Goal: Information Seeking & Learning: Learn about a topic

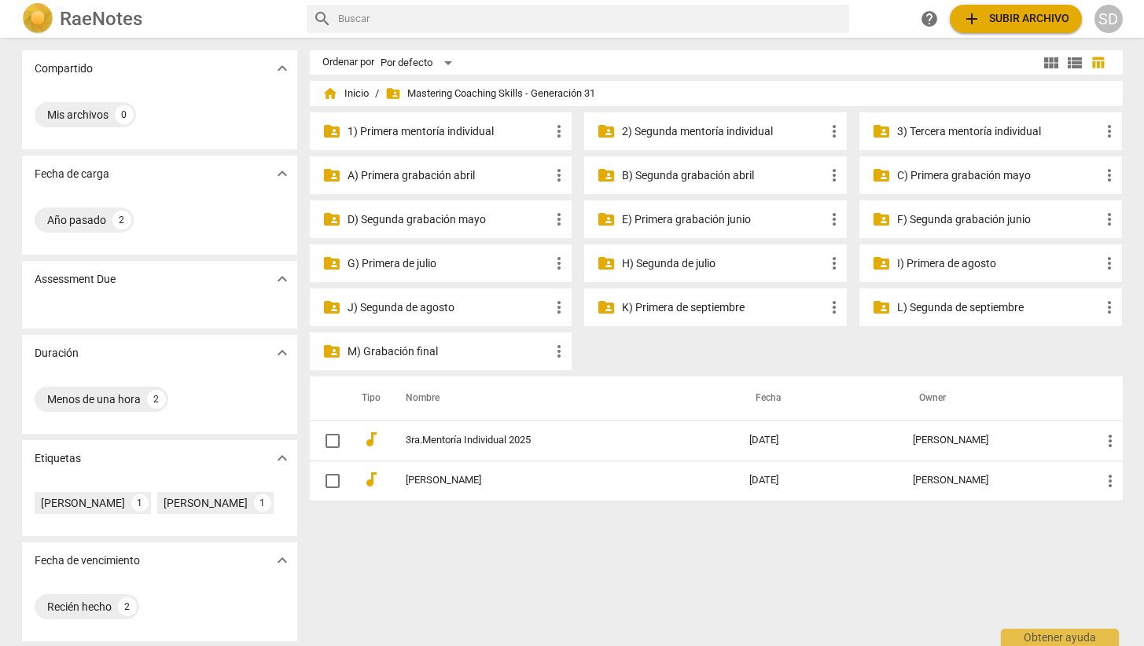
click at [666, 215] on p "E) Primera grabación junio" at bounding box center [723, 219] width 203 height 17
click at [605, 224] on span "folder_shared" at bounding box center [606, 219] width 19 height 19
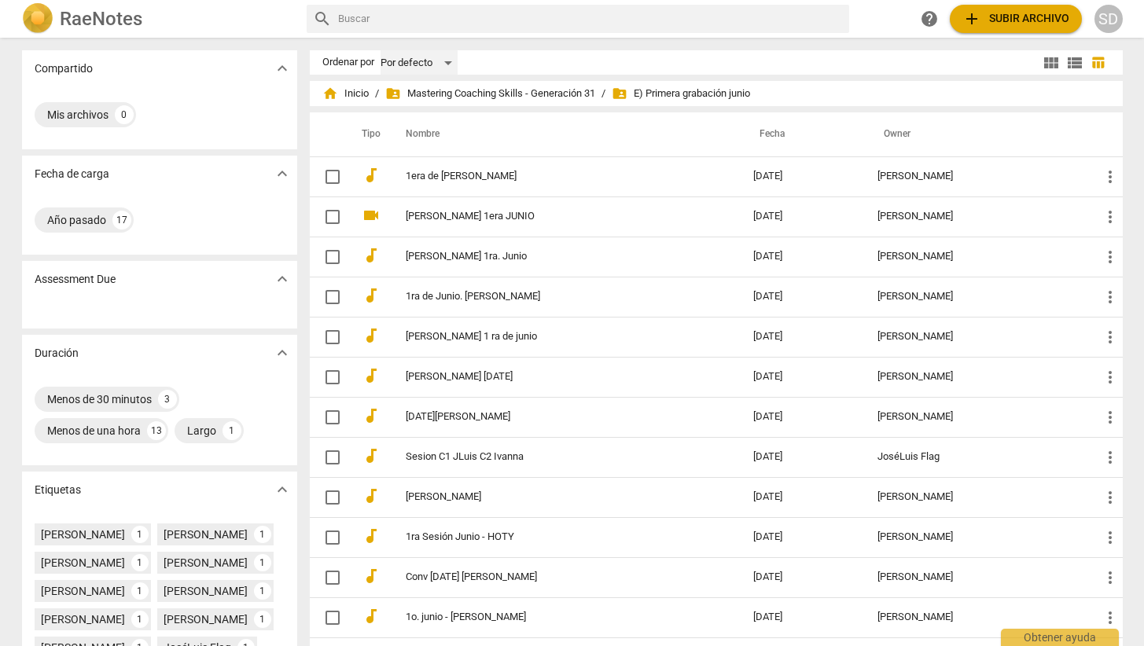
click at [445, 62] on div "Por defecto" at bounding box center [418, 62] width 77 height 25
click at [539, 57] on div at bounding box center [572, 323] width 1144 height 646
click at [1075, 58] on span "view_list" at bounding box center [1074, 62] width 19 height 19
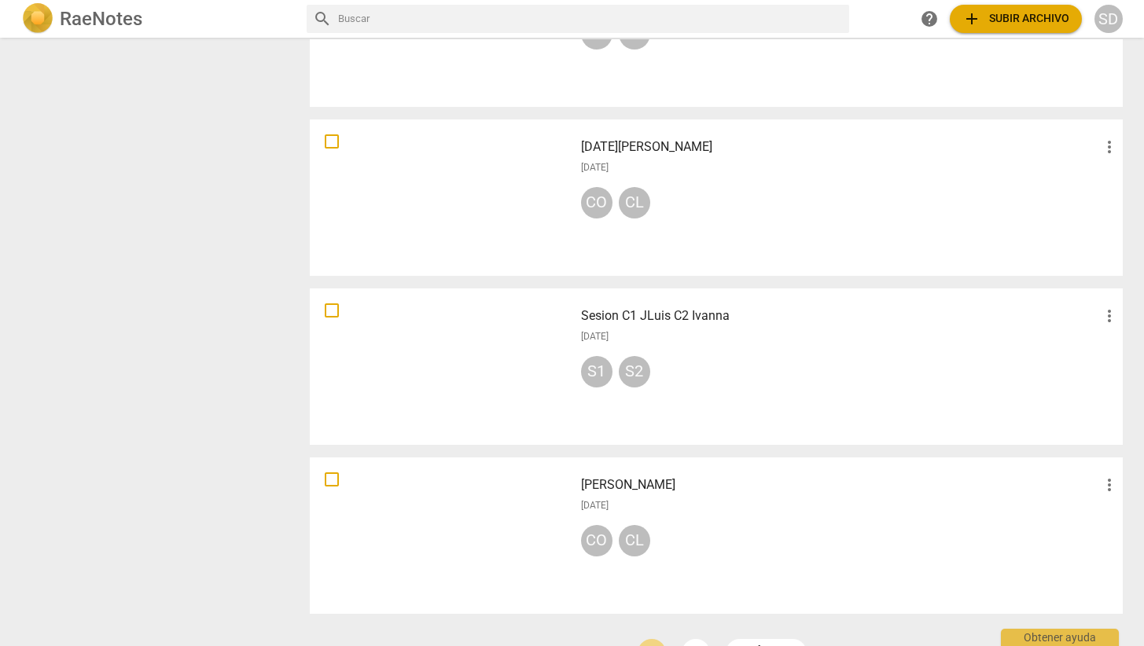
scroll to position [1049, 0]
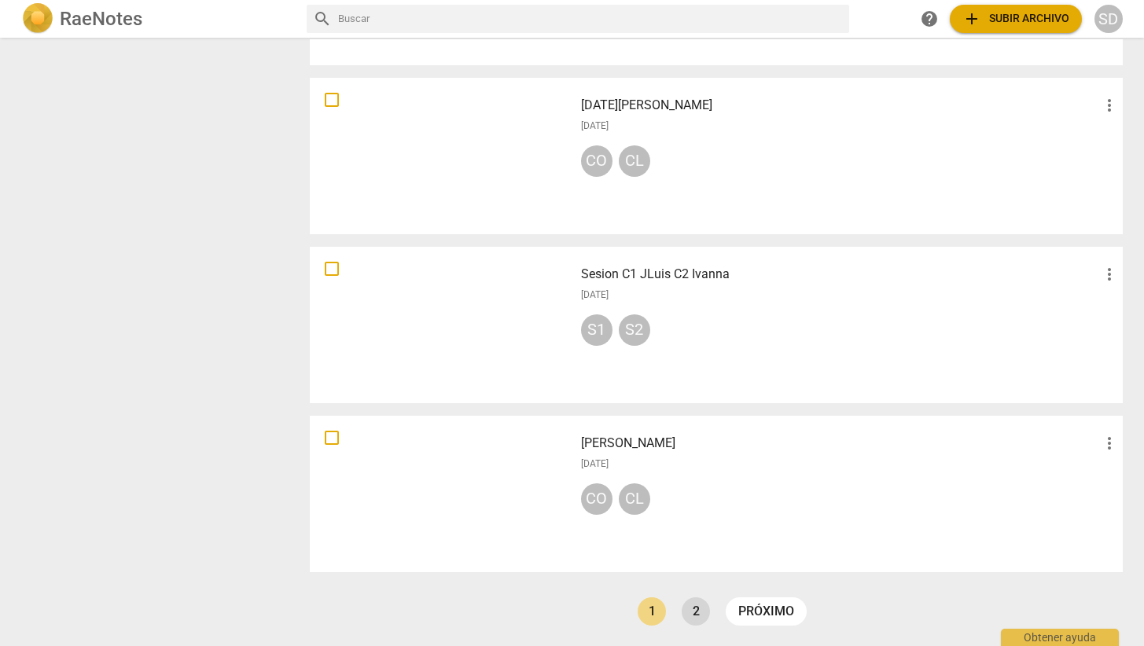
click at [694, 611] on link "2" at bounding box center [696, 611] width 28 height 28
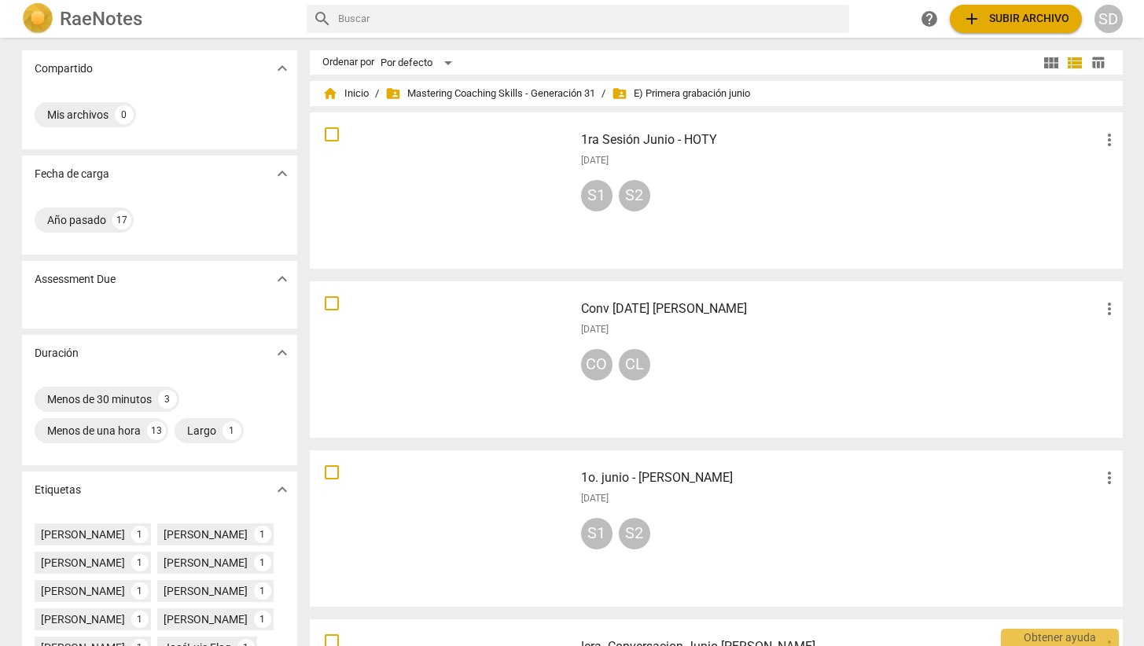
click at [1051, 63] on span "view_module" at bounding box center [1051, 62] width 19 height 19
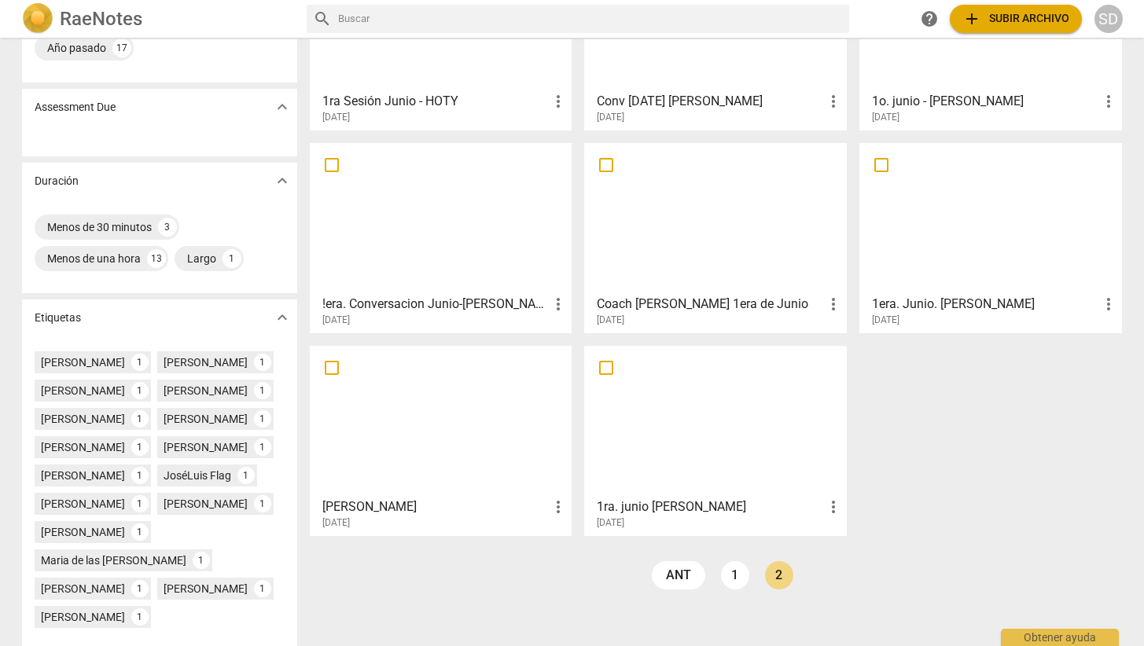
scroll to position [174, 0]
click at [777, 575] on link "2" at bounding box center [779, 574] width 28 height 28
click at [731, 577] on link "1" at bounding box center [735, 574] width 28 height 28
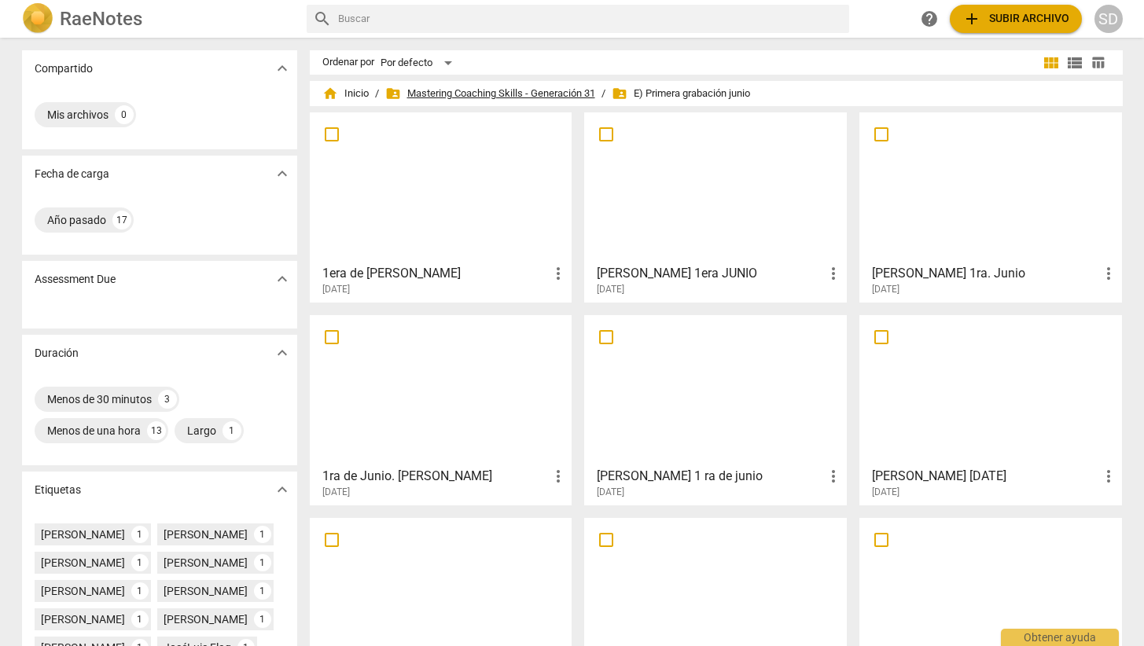
click at [554, 93] on span "folder_shared Mastering Coaching Skills - Generación 31" at bounding box center [490, 94] width 210 height 16
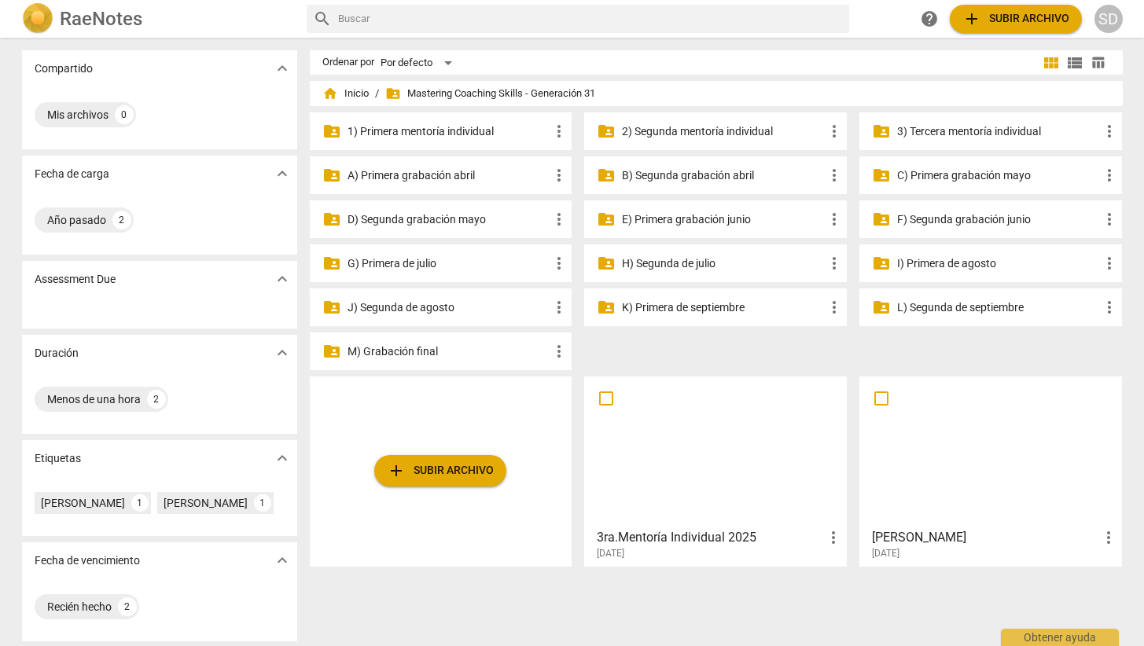
click at [452, 173] on p "A) Primera grabación abril" at bounding box center [448, 175] width 203 height 17
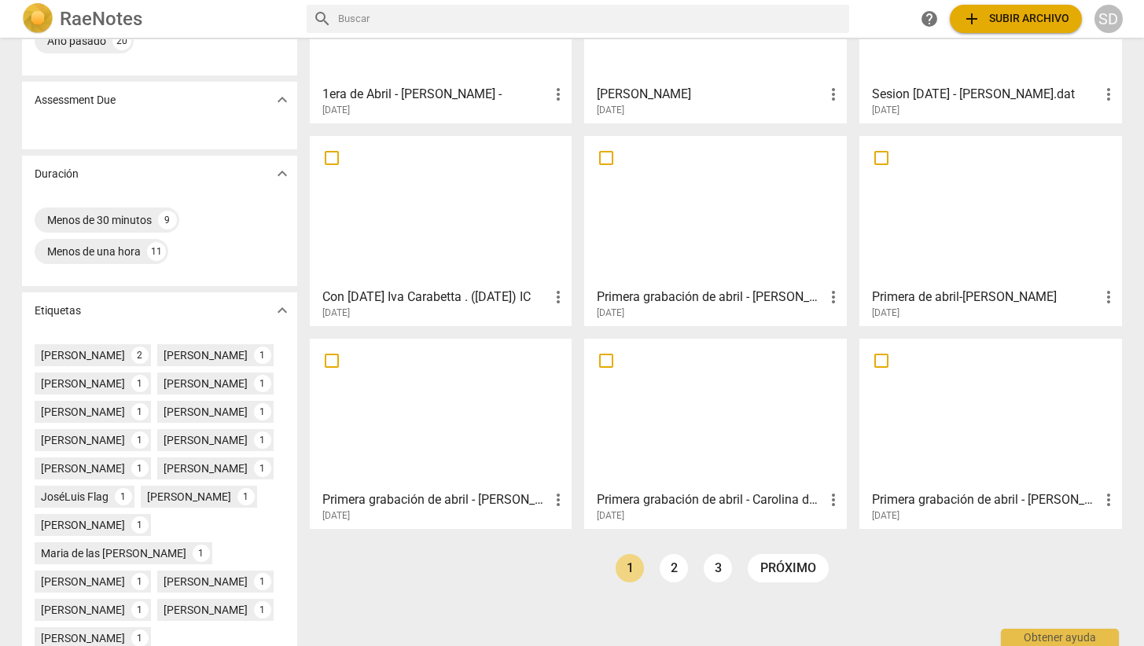
scroll to position [181, 0]
click at [454, 425] on div at bounding box center [441, 412] width 252 height 139
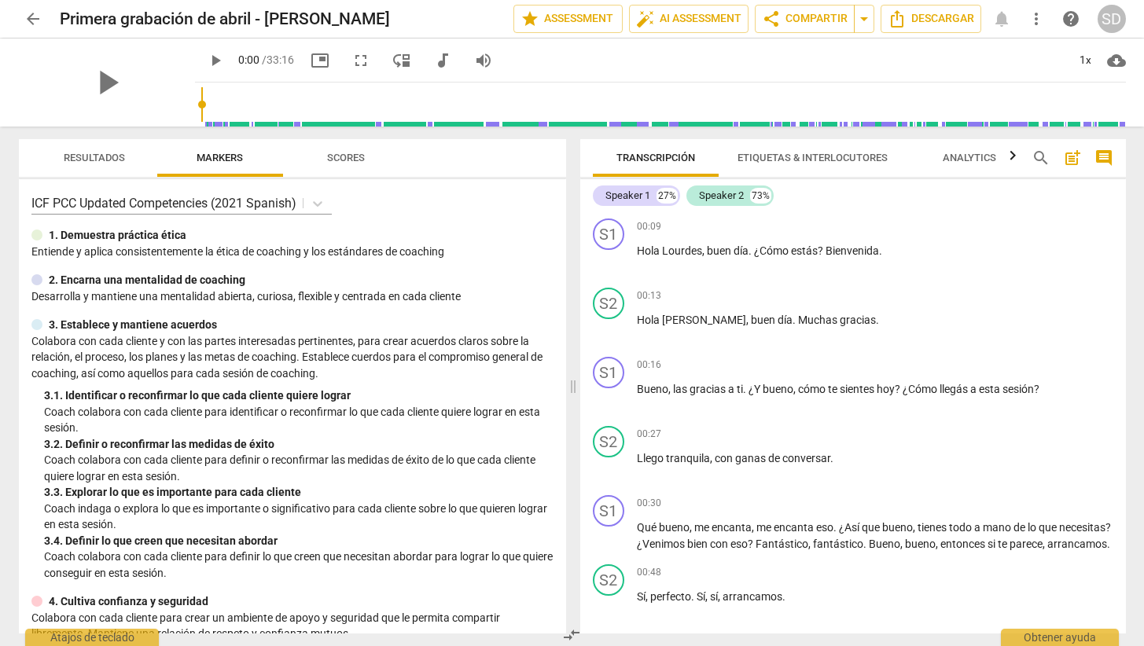
click at [35, 21] on span "arrow_back" at bounding box center [33, 18] width 19 height 19
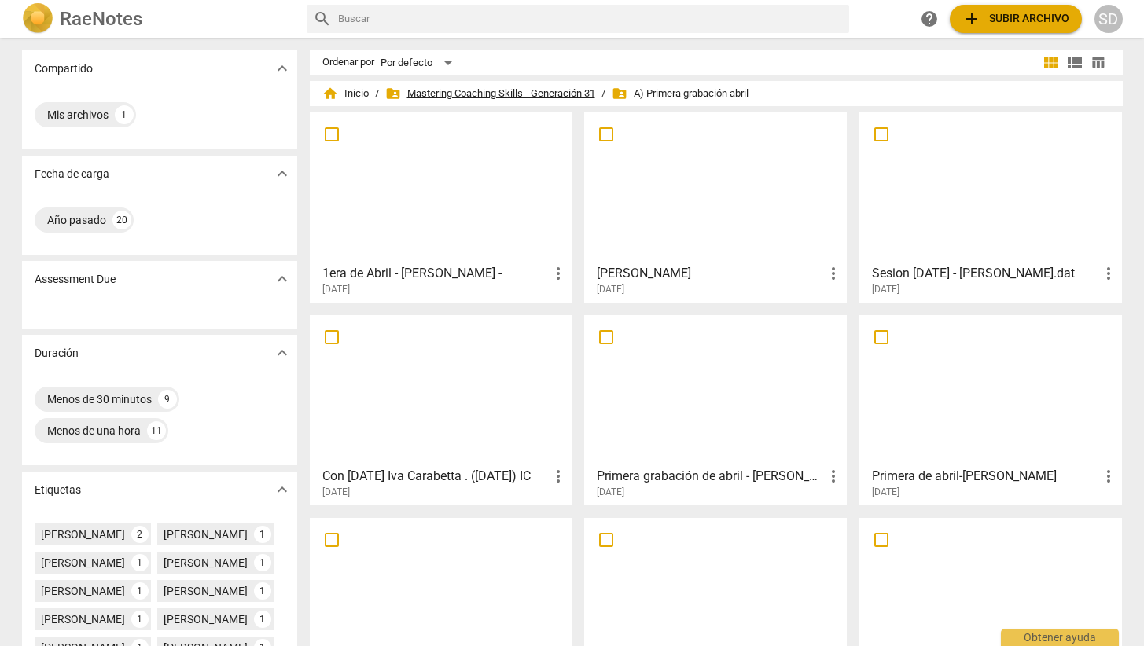
click at [502, 92] on span "folder_shared Mastering Coaching Skills - Generación 31" at bounding box center [490, 94] width 210 height 16
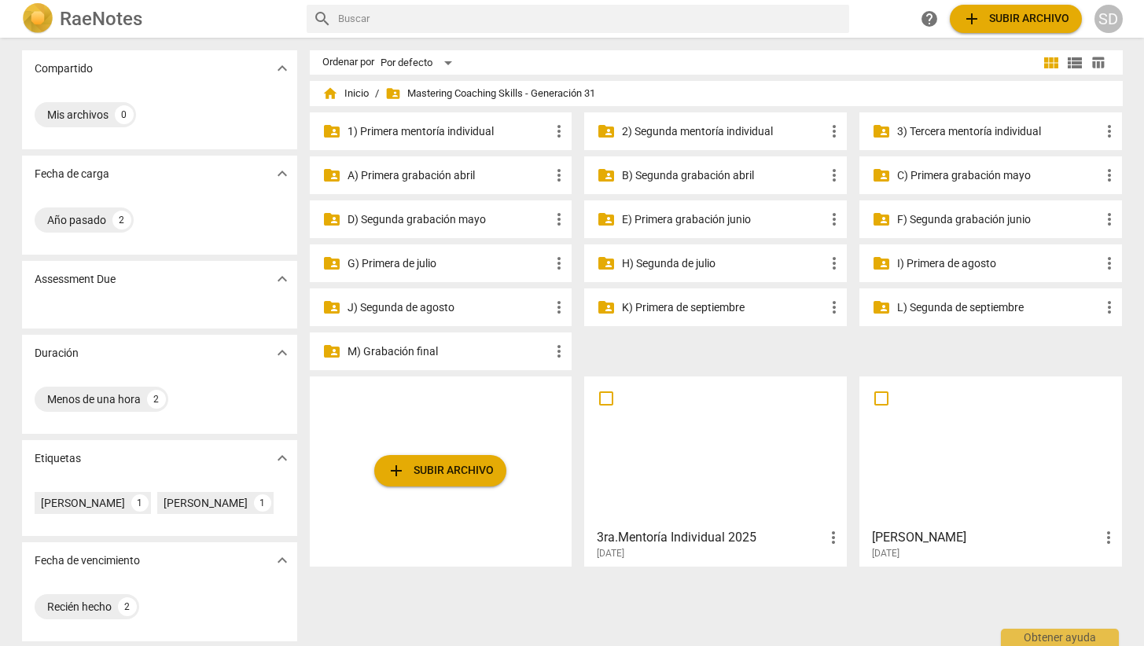
click at [721, 180] on p "B) Segunda grabación abril" at bounding box center [723, 175] width 203 height 17
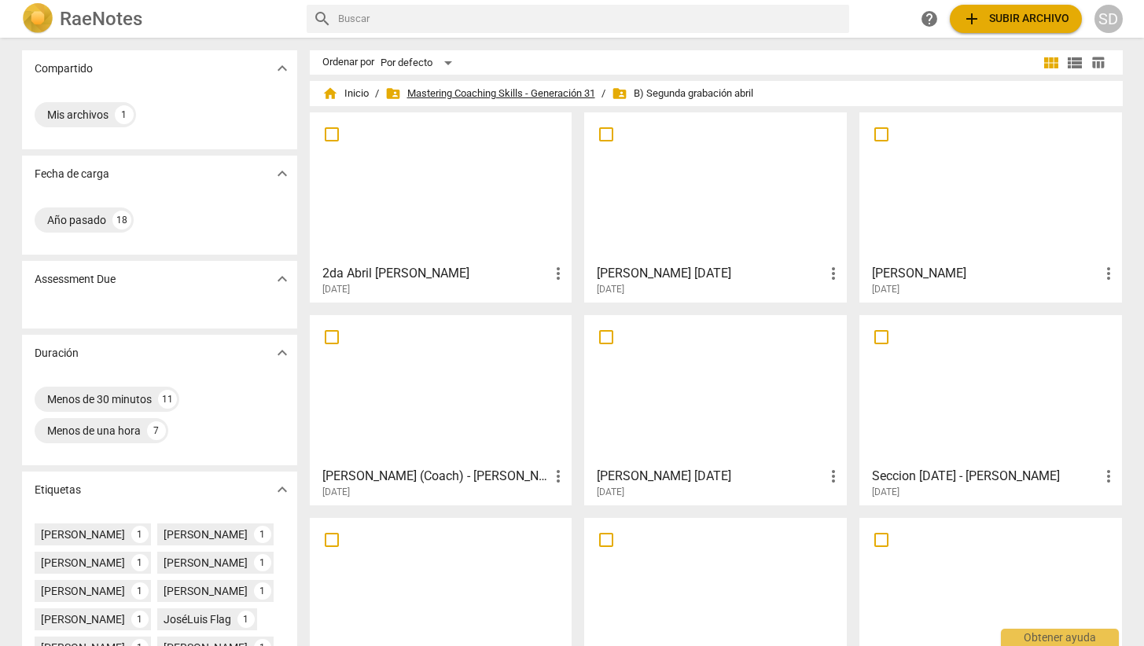
click at [545, 88] on span "folder_shared Mastering Coaching Skills - Generación 31" at bounding box center [490, 94] width 210 height 16
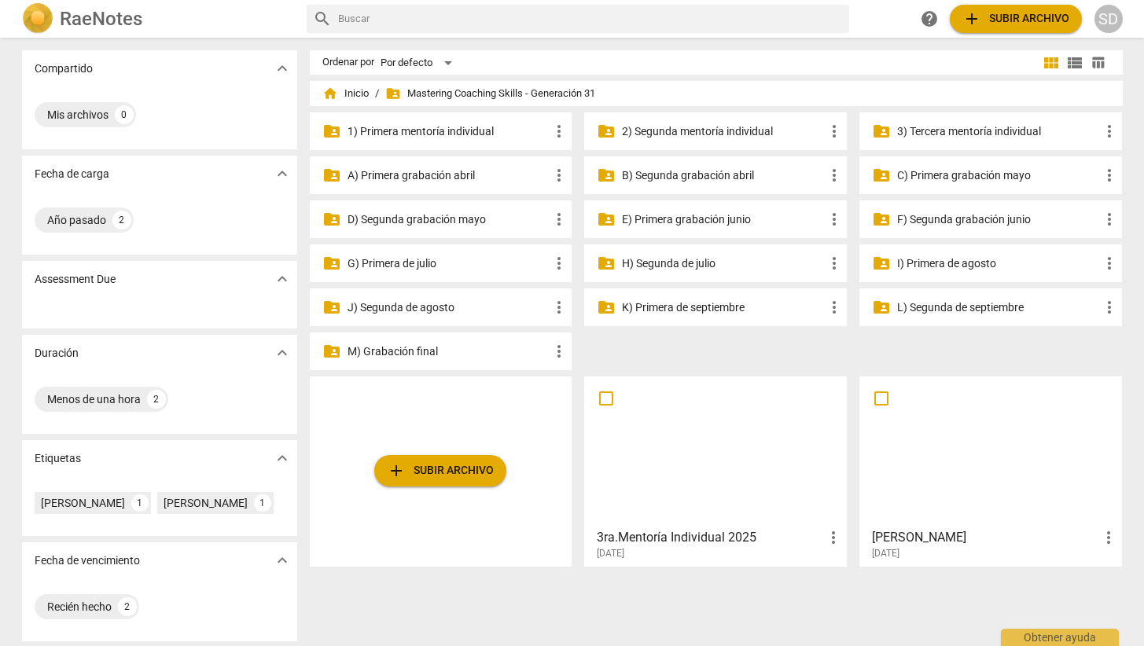
click at [446, 173] on p "A) Primera grabación abril" at bounding box center [448, 175] width 203 height 17
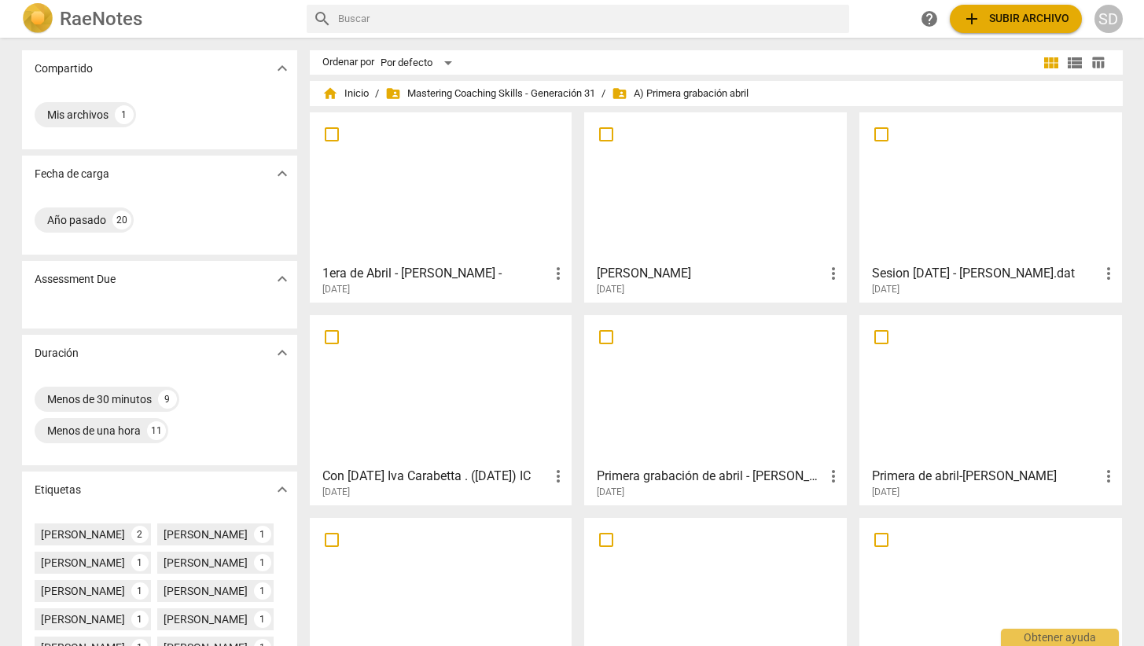
click at [424, 569] on div at bounding box center [441, 593] width 252 height 139
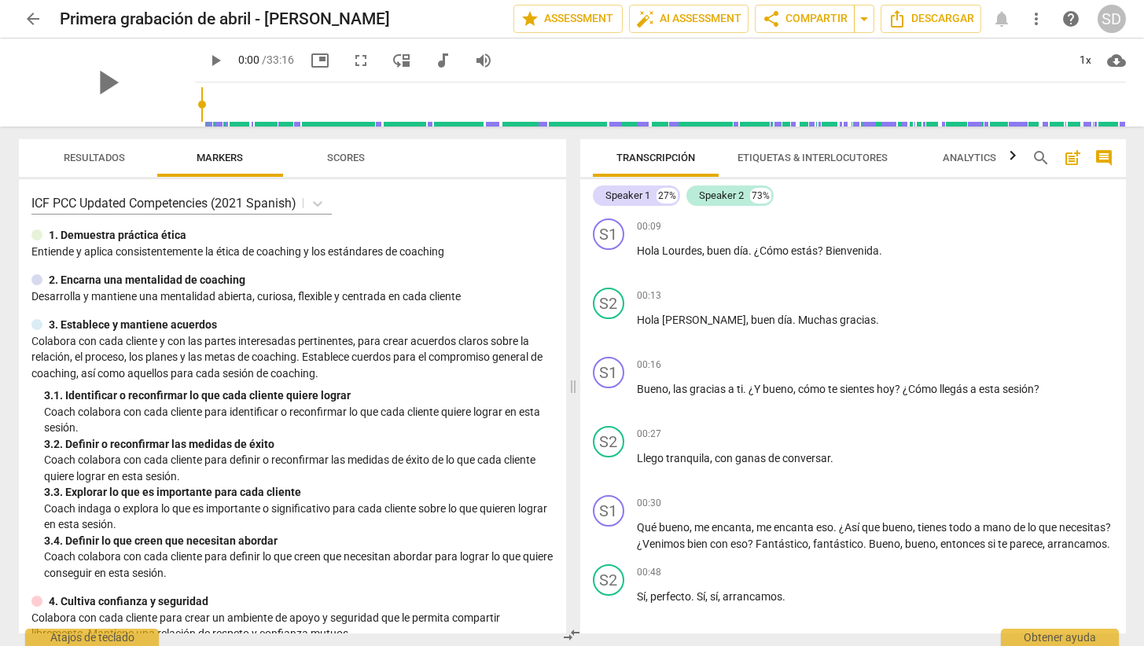
click at [31, 14] on span "arrow_back" at bounding box center [33, 18] width 19 height 19
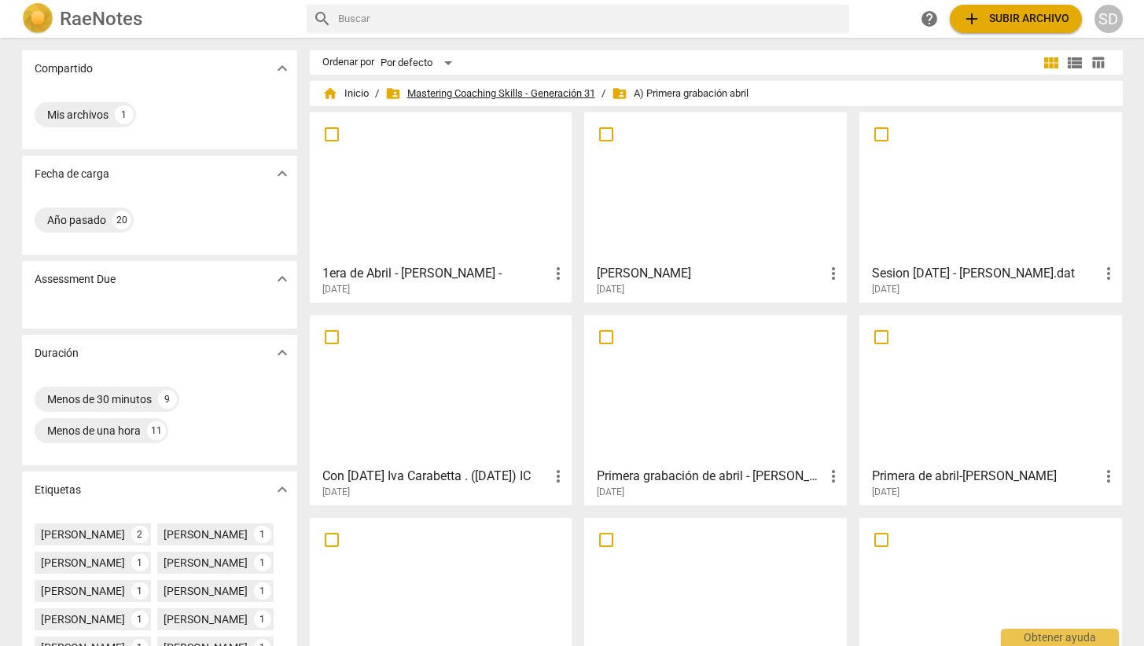
click at [514, 91] on span "folder_shared Mastering Coaching Skills - Generación 31" at bounding box center [490, 94] width 210 height 16
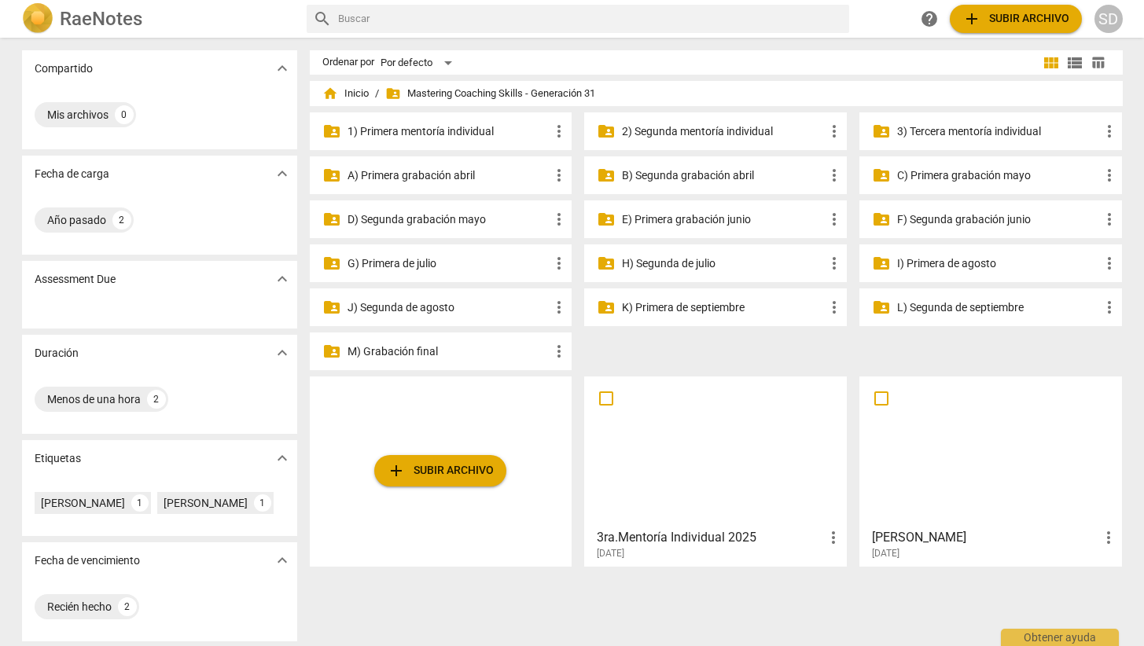
click at [475, 216] on p "D) Segunda grabación mayo" at bounding box center [448, 219] width 203 height 17
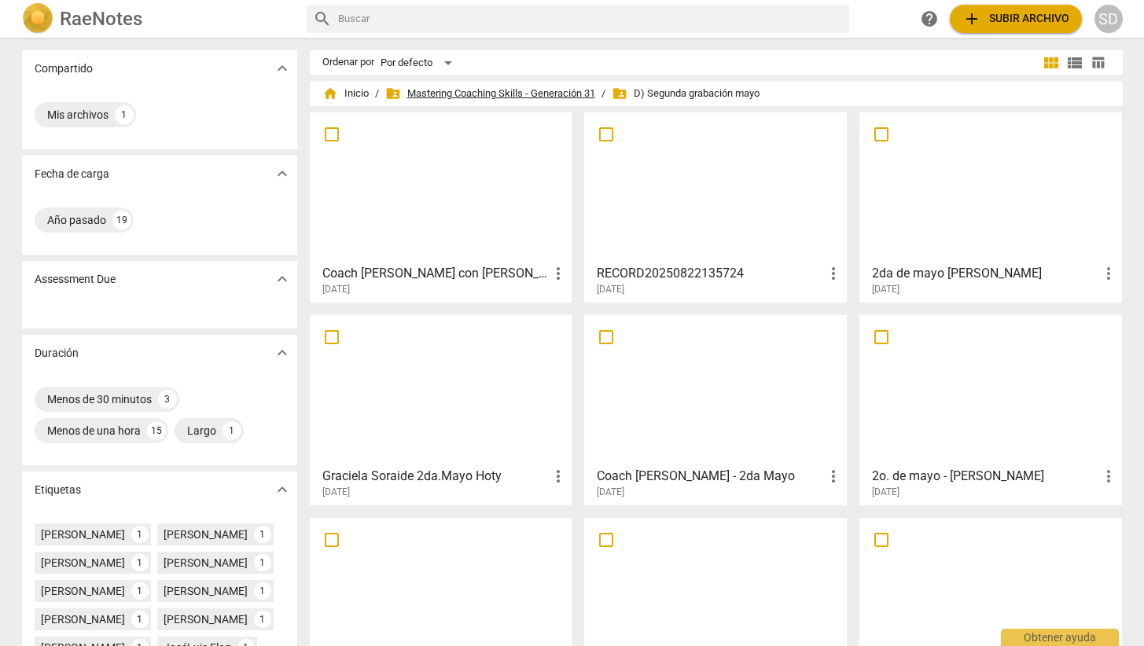
click at [528, 95] on span "folder_shared Mastering Coaching Skills - Generación 31" at bounding box center [490, 94] width 210 height 16
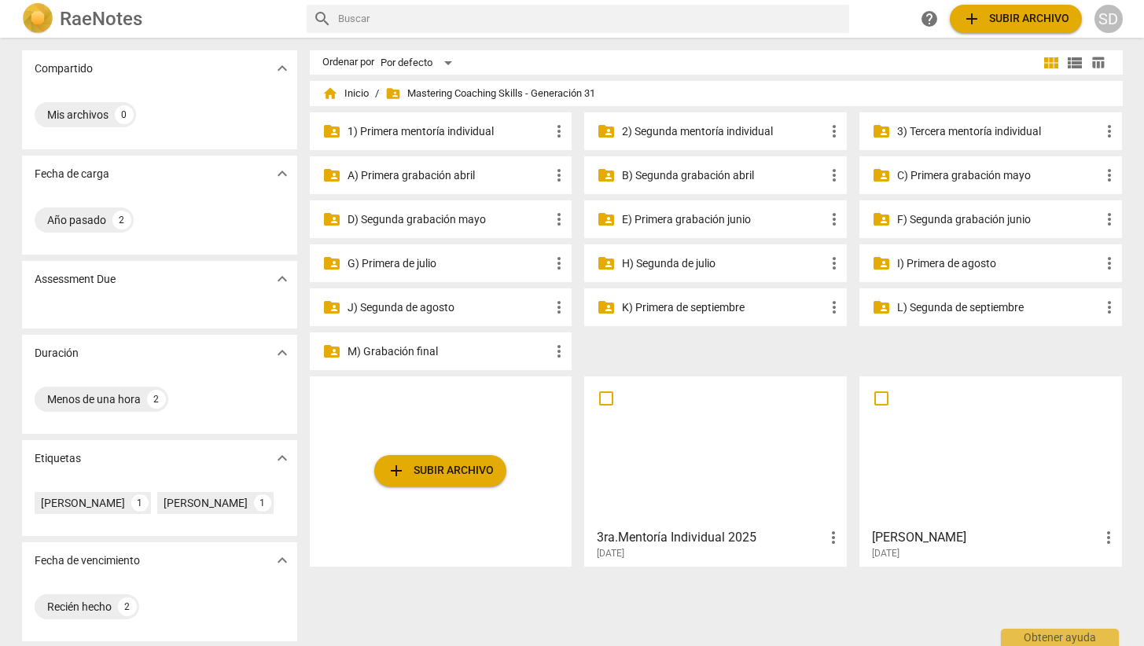
click at [932, 171] on p "C) Primera grabación mayo" at bounding box center [998, 175] width 203 height 17
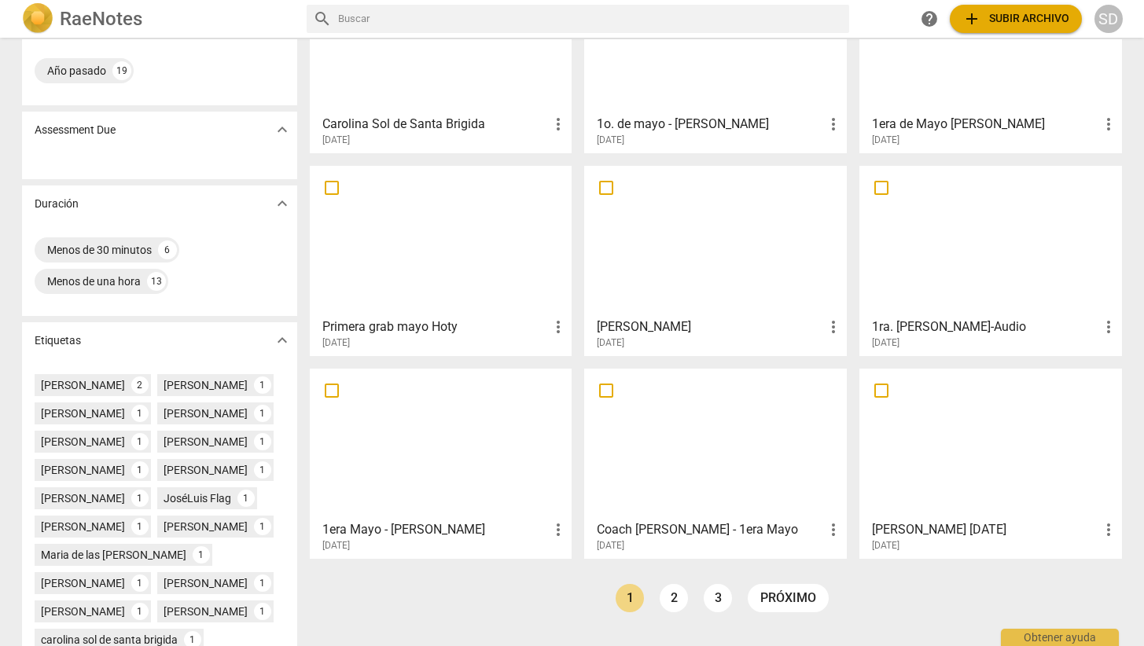
scroll to position [161, 0]
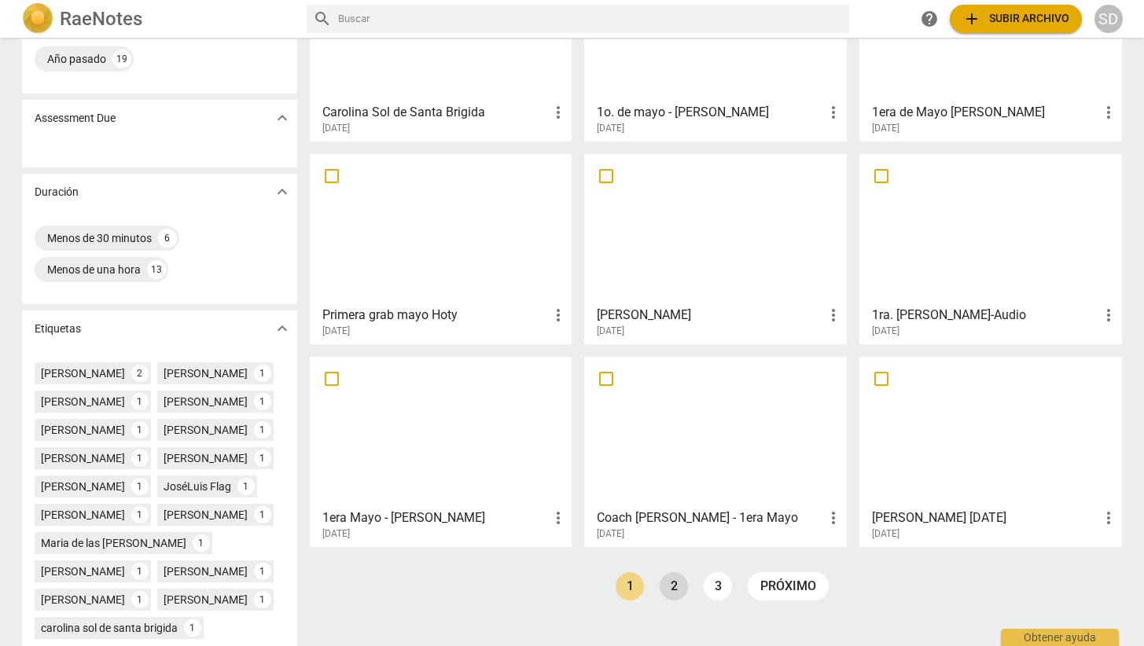
click at [678, 588] on link "2" at bounding box center [674, 586] width 28 height 28
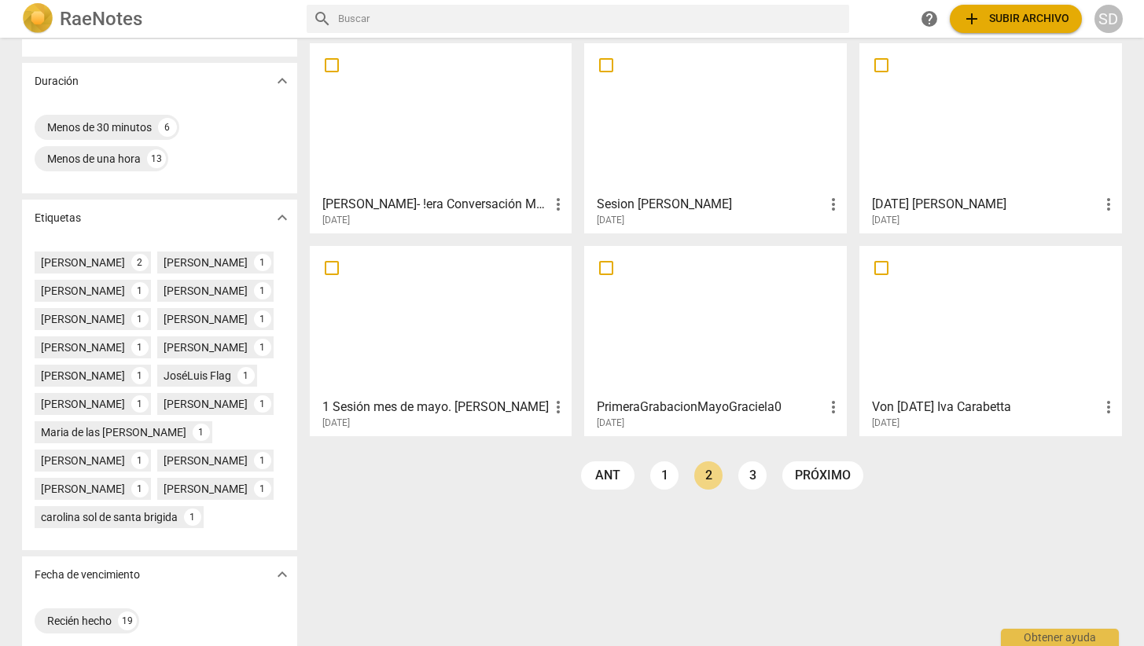
scroll to position [273, 0]
click at [755, 475] on link "3" at bounding box center [752, 475] width 28 height 28
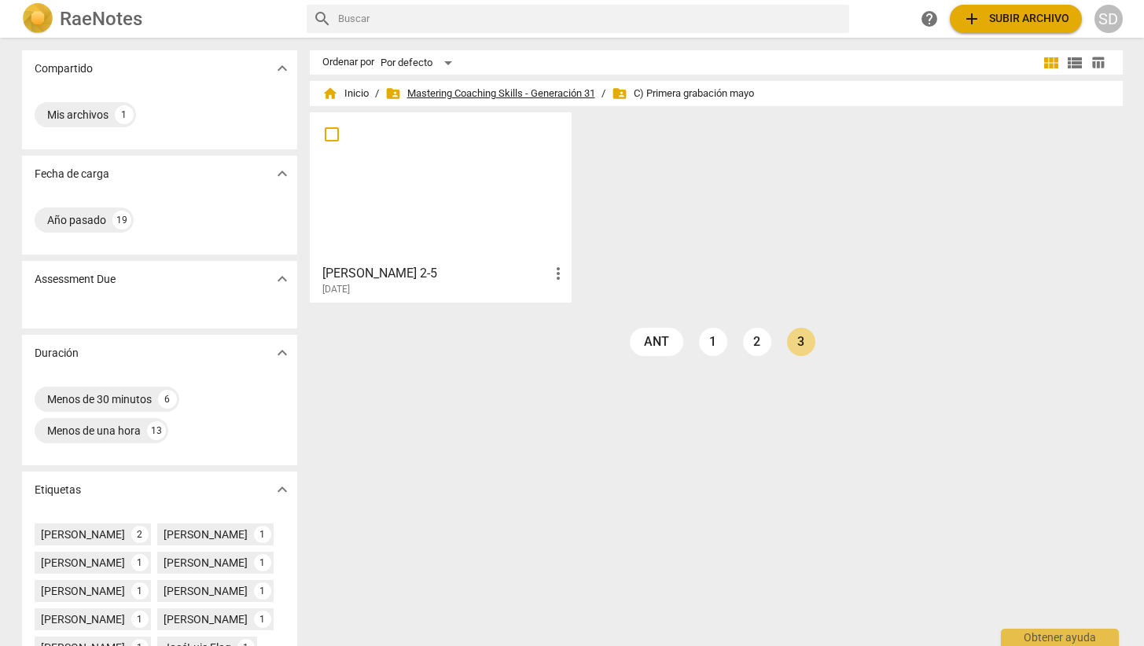
click at [546, 87] on span "folder_shared Mastering Coaching Skills - Generación 31" at bounding box center [490, 94] width 210 height 16
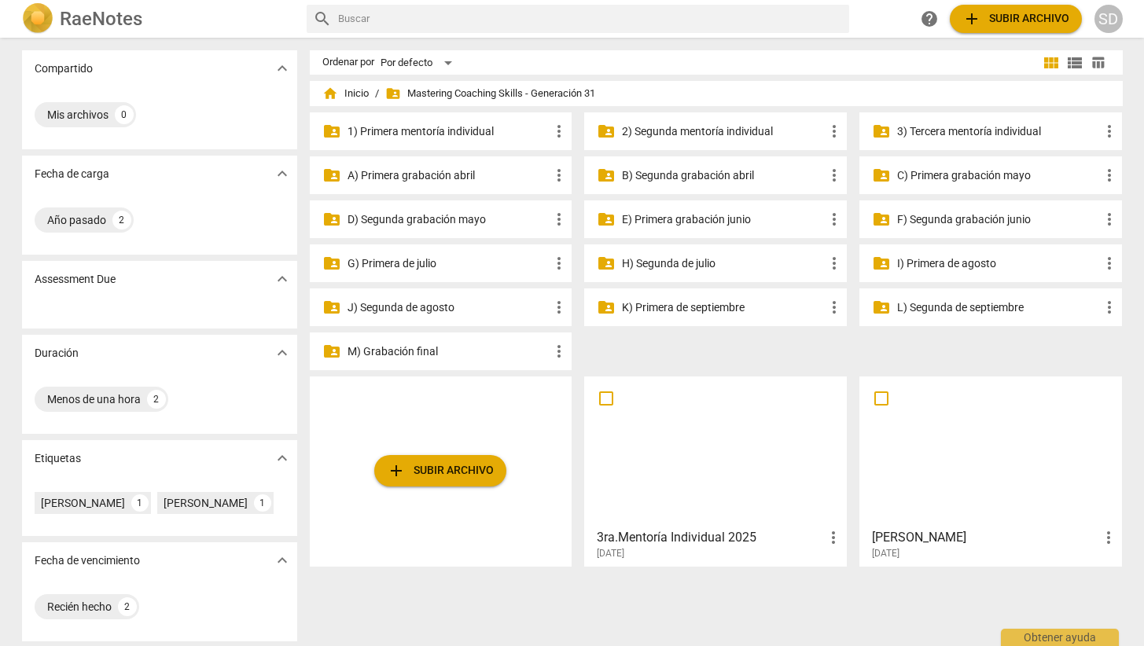
click at [704, 219] on p "E) Primera grabación junio" at bounding box center [723, 219] width 203 height 17
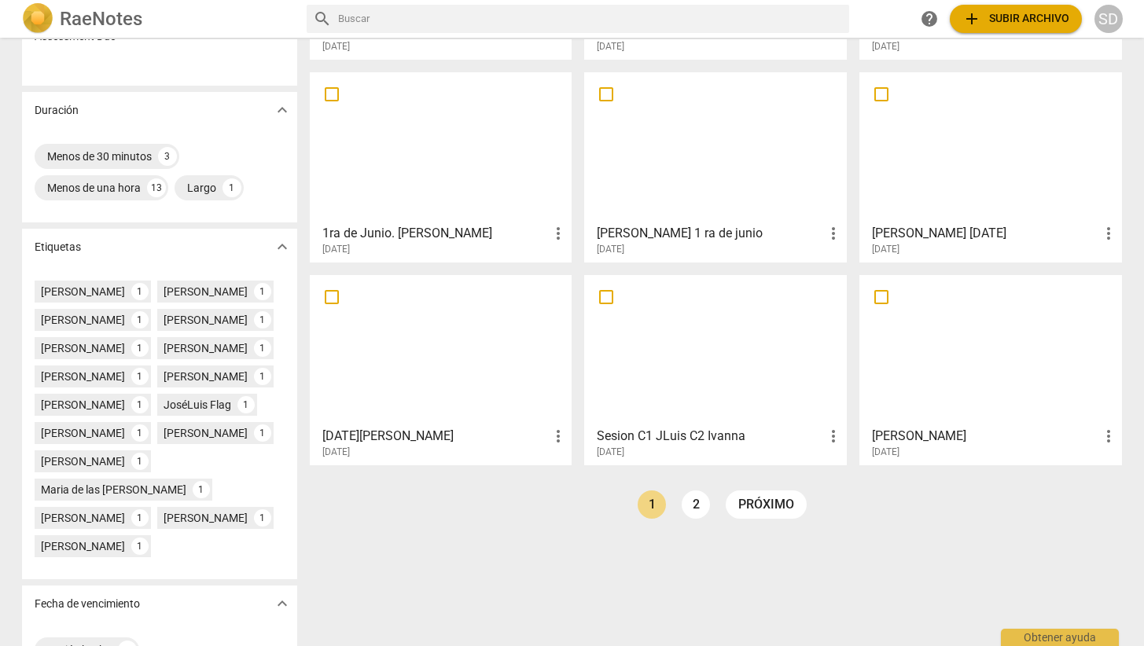
scroll to position [254, 0]
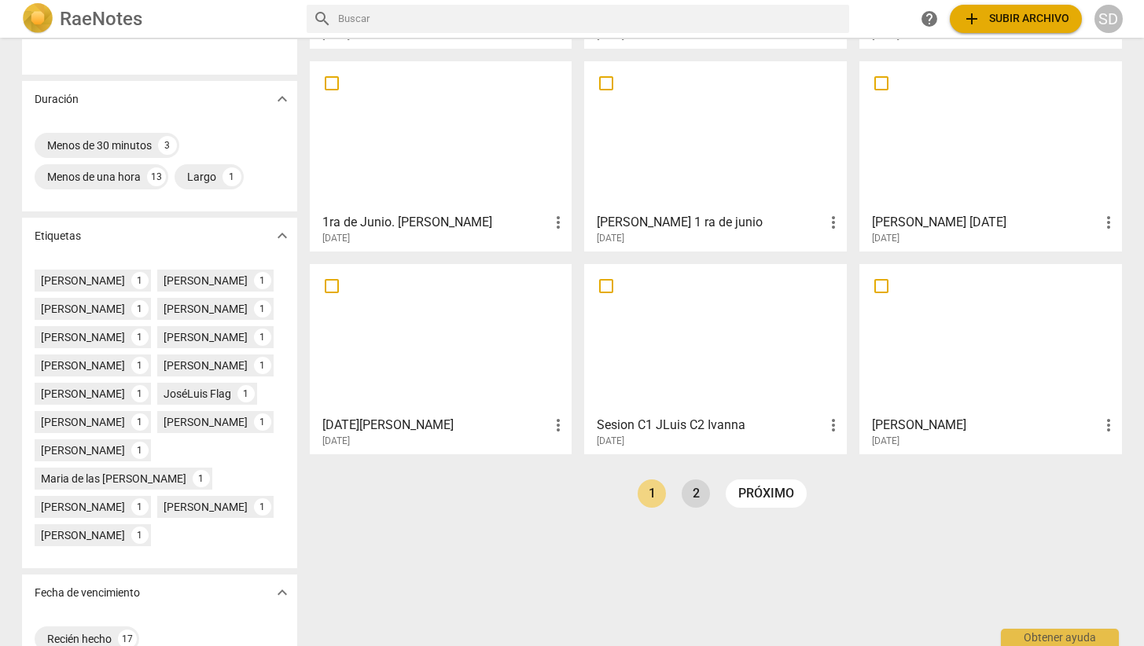
click at [693, 501] on link "2" at bounding box center [696, 494] width 28 height 28
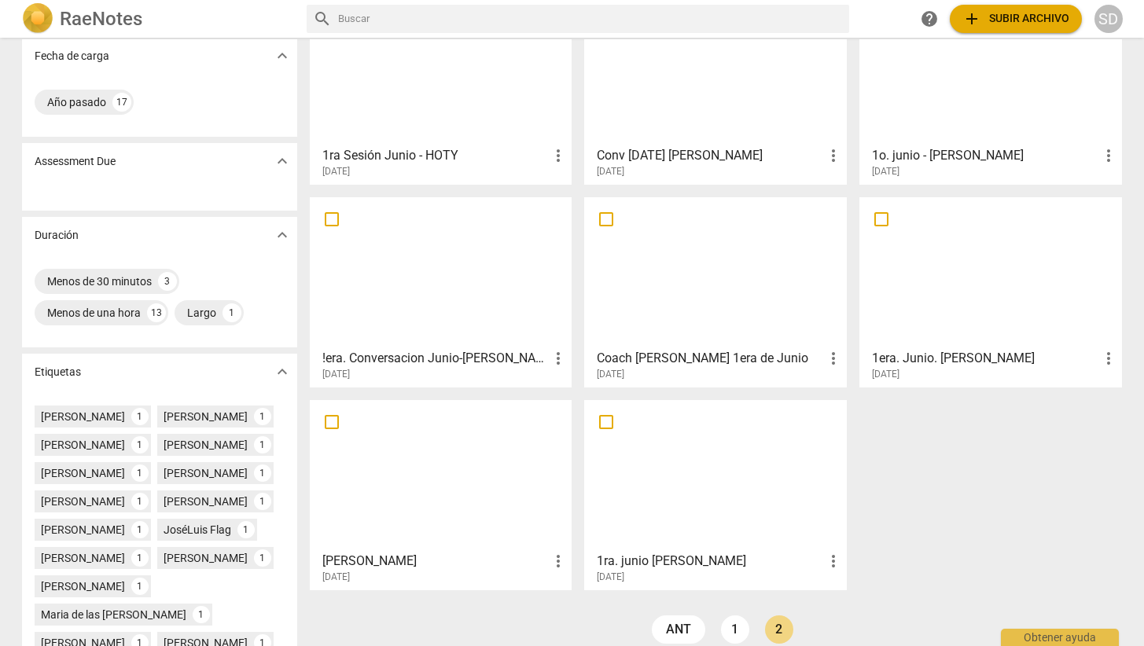
scroll to position [119, 0]
click at [461, 486] on div at bounding box center [441, 473] width 252 height 139
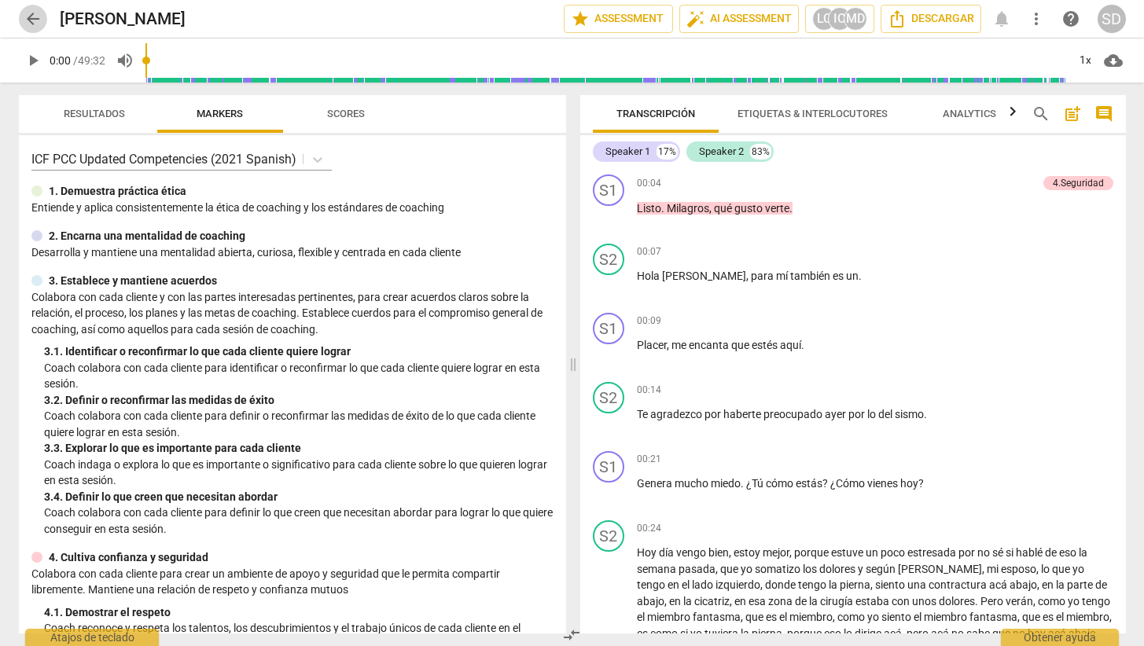
click at [32, 14] on span "arrow_back" at bounding box center [33, 18] width 19 height 19
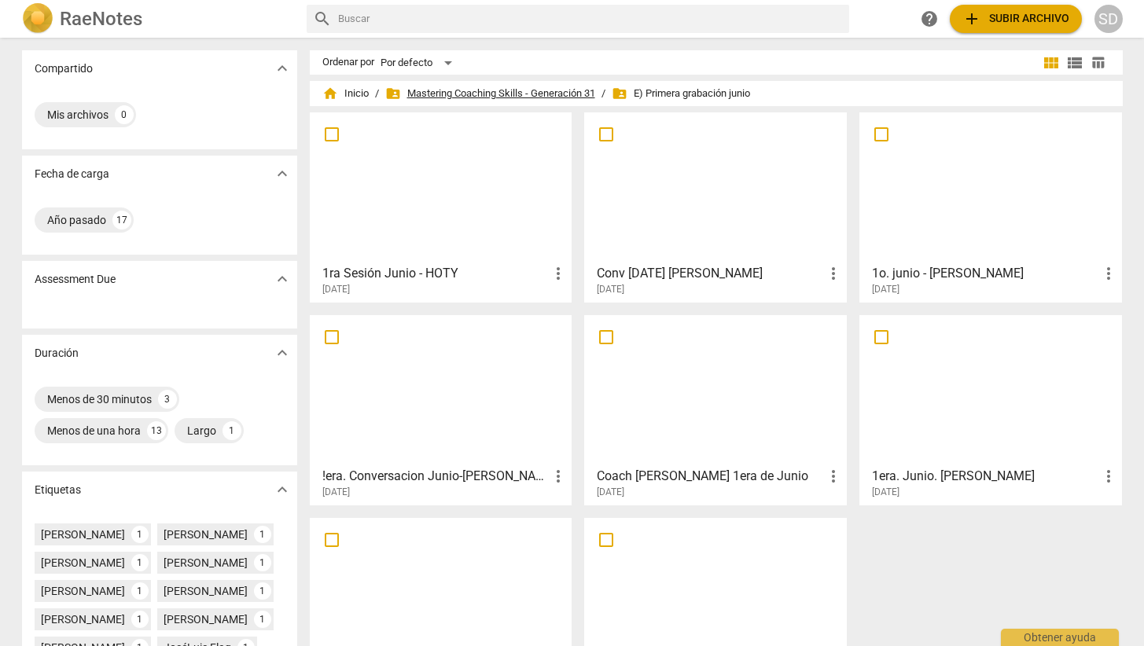
click at [559, 87] on span "folder_shared Mastering Coaching Skills - Generación 31" at bounding box center [490, 94] width 210 height 16
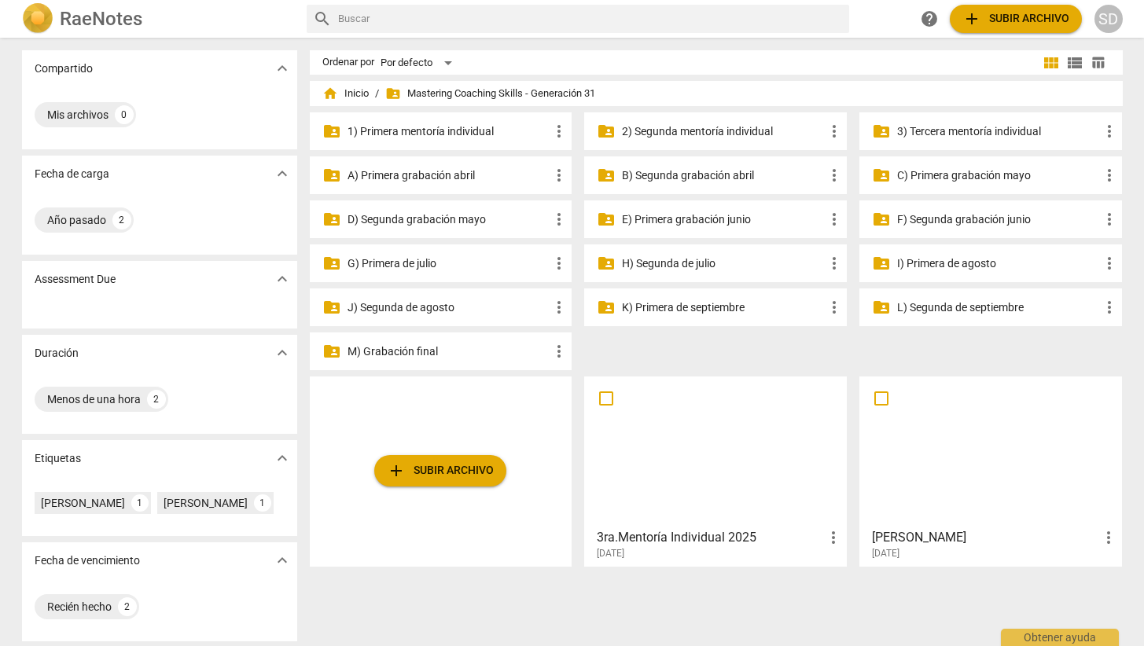
click at [969, 216] on p "F) Segunda grabación junio" at bounding box center [998, 219] width 203 height 17
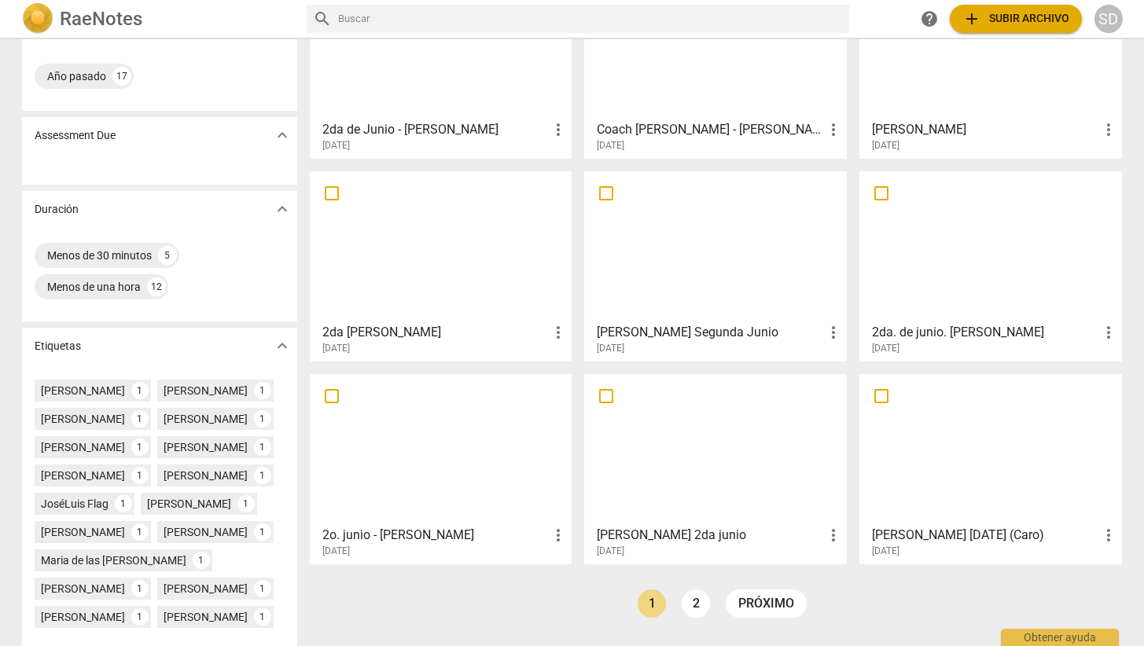
scroll to position [147, 0]
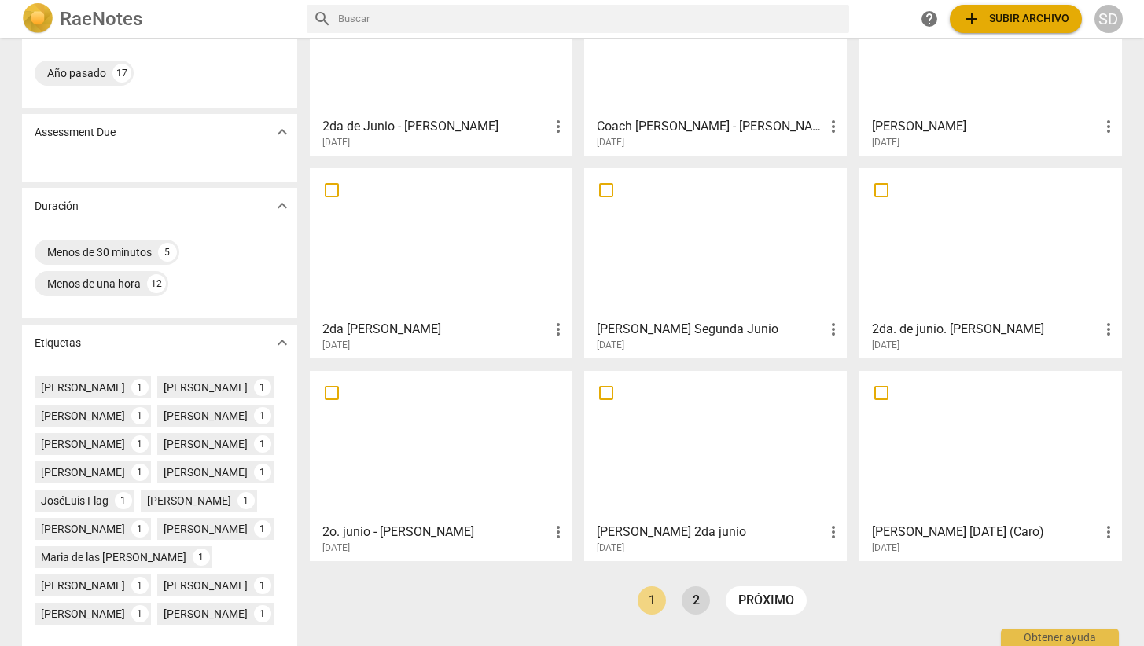
click at [691, 606] on link "2" at bounding box center [696, 600] width 28 height 28
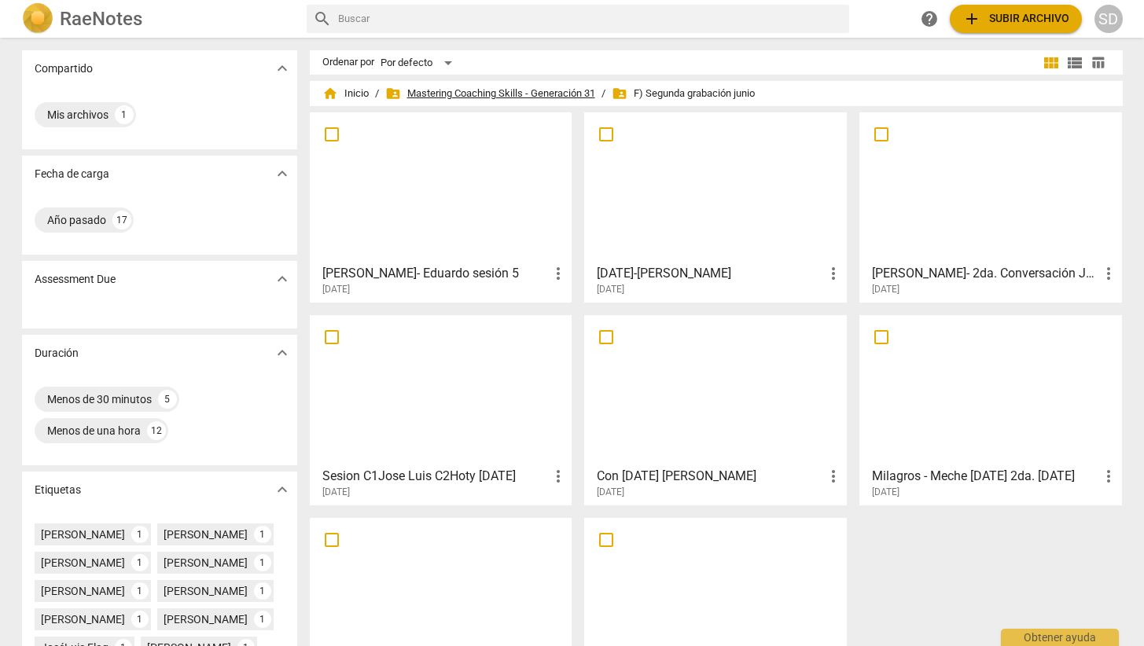
click at [480, 92] on span "folder_shared Mastering Coaching Skills - Generación 31" at bounding box center [490, 94] width 210 height 16
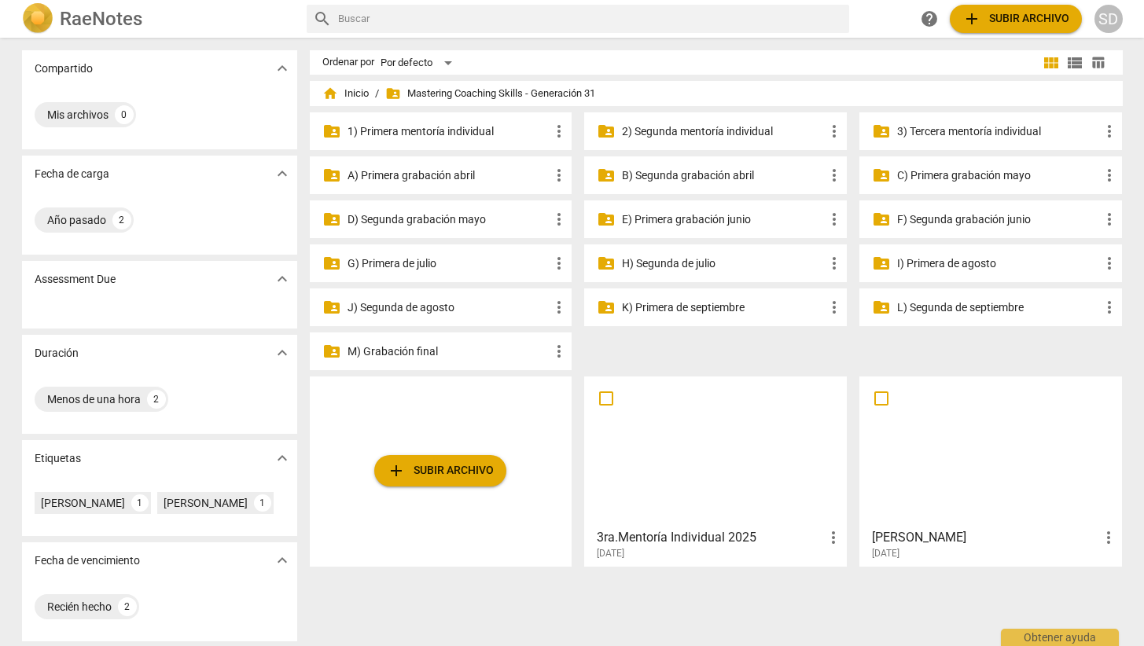
click at [411, 263] on p "G) Primera de julio" at bounding box center [448, 263] width 203 height 17
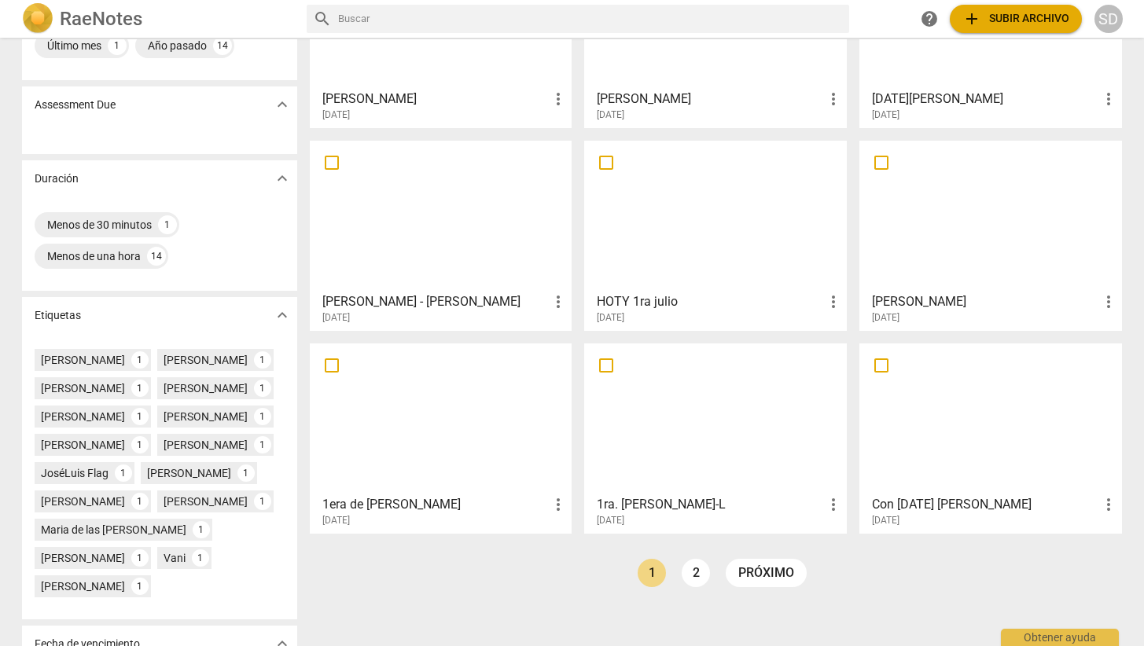
scroll to position [176, 0]
click at [697, 576] on link "2" at bounding box center [696, 571] width 28 height 28
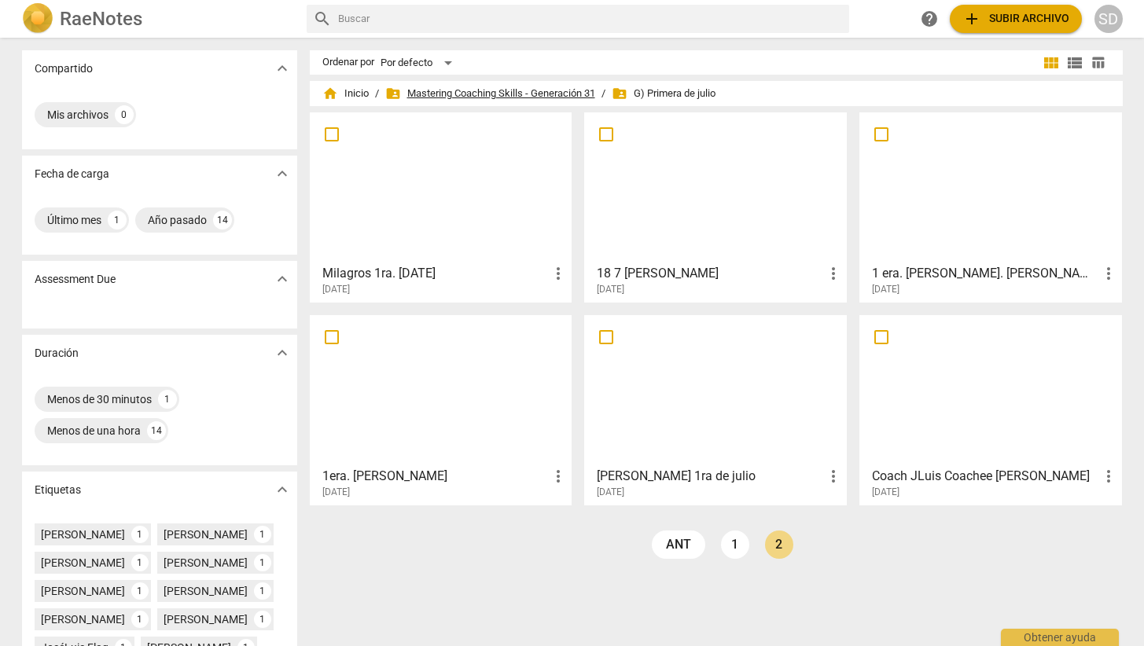
click at [543, 90] on span "folder_shared Mastering Coaching Skills - Generación 31" at bounding box center [490, 94] width 210 height 16
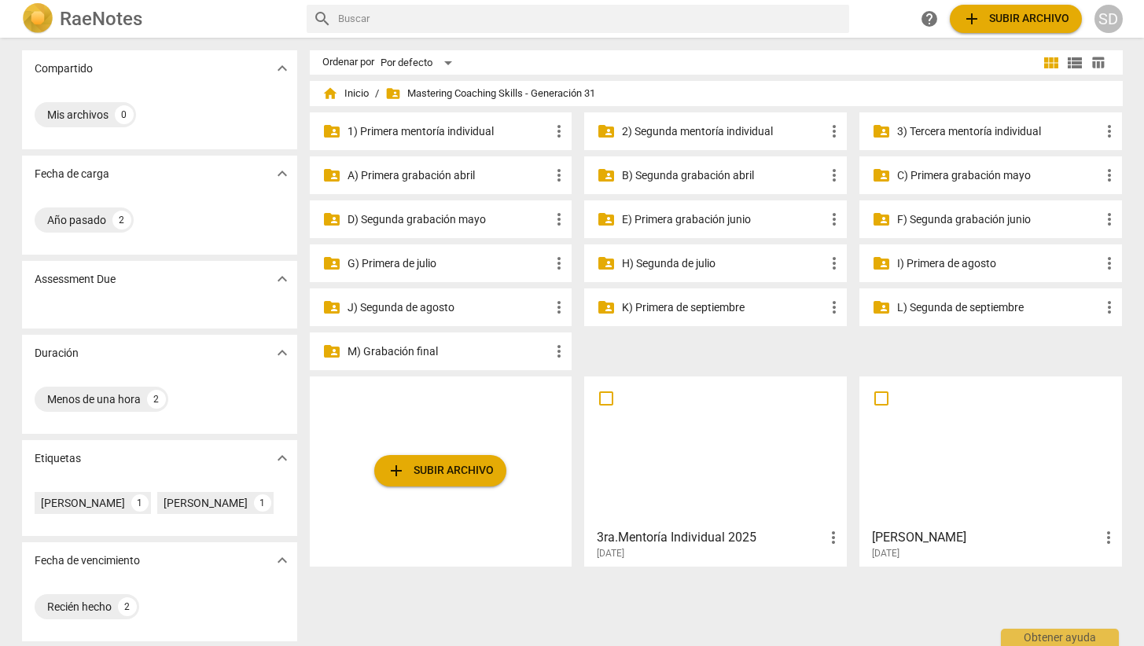
click at [480, 126] on p "1) Primera mentoría individual" at bounding box center [448, 131] width 203 height 17
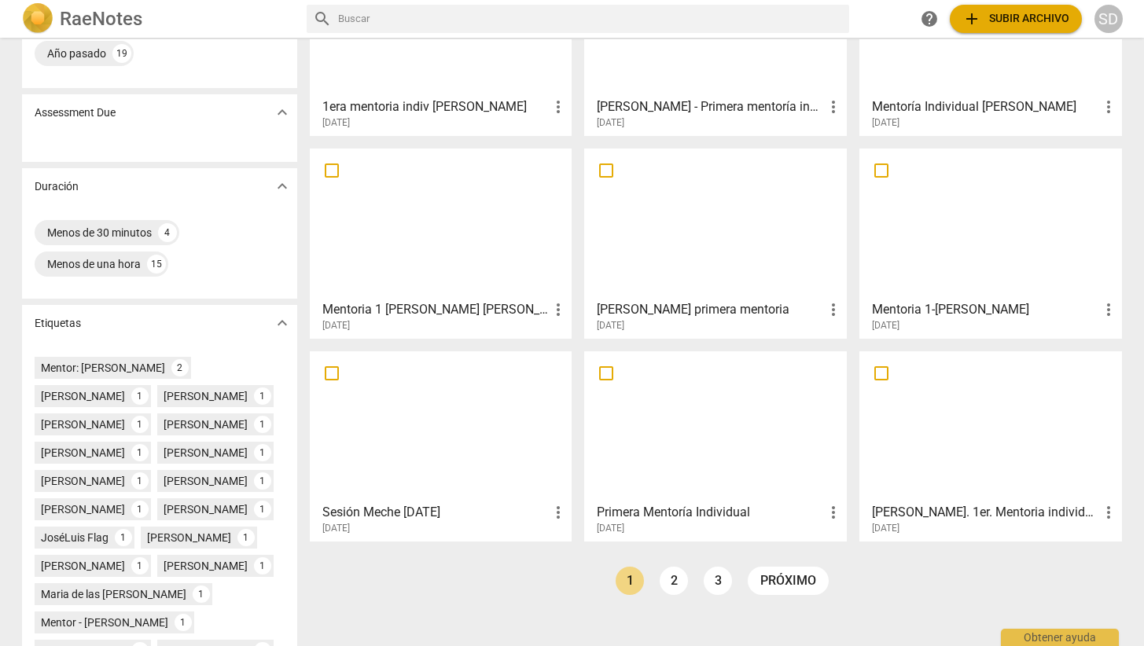
scroll to position [175, 0]
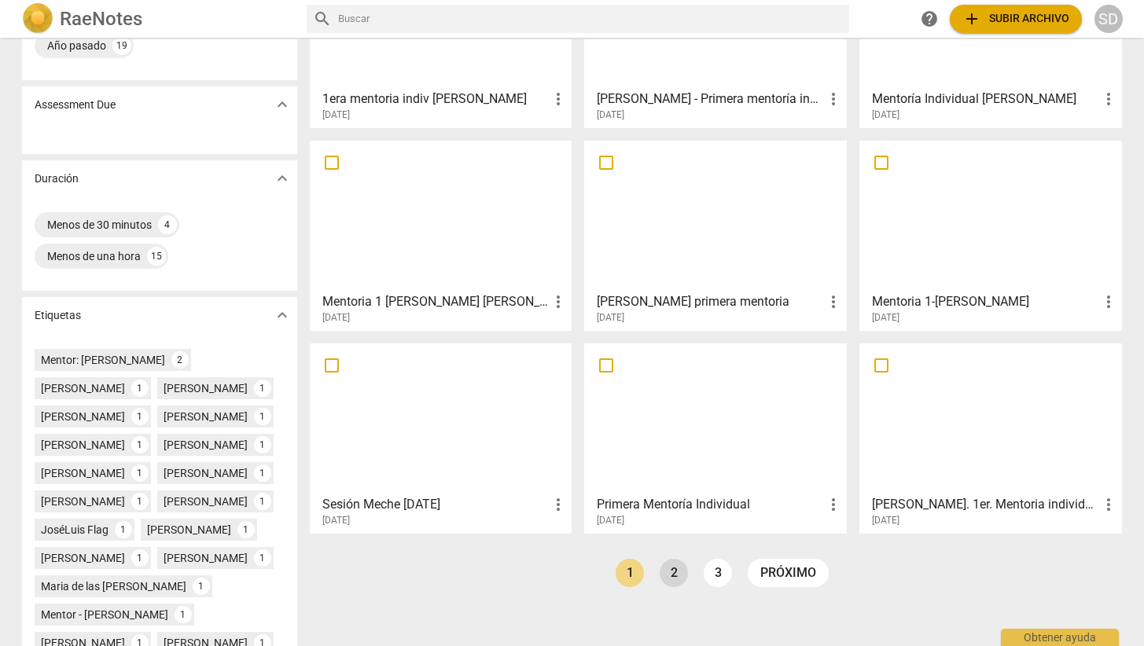
click at [672, 575] on link "2" at bounding box center [674, 573] width 28 height 28
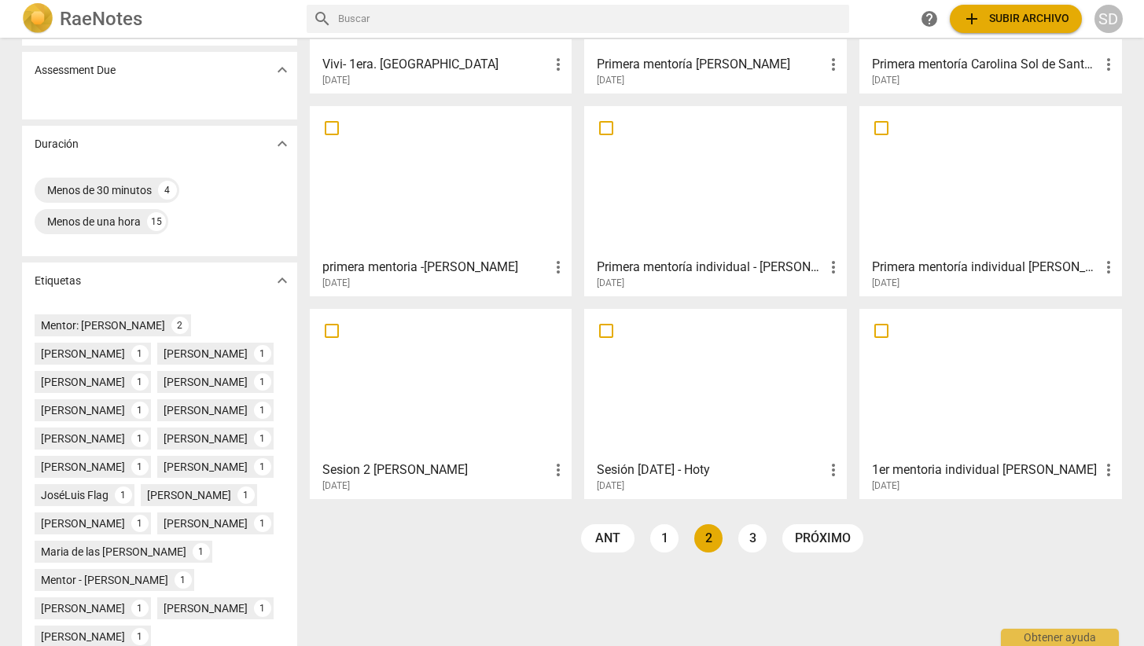
scroll to position [215, 0]
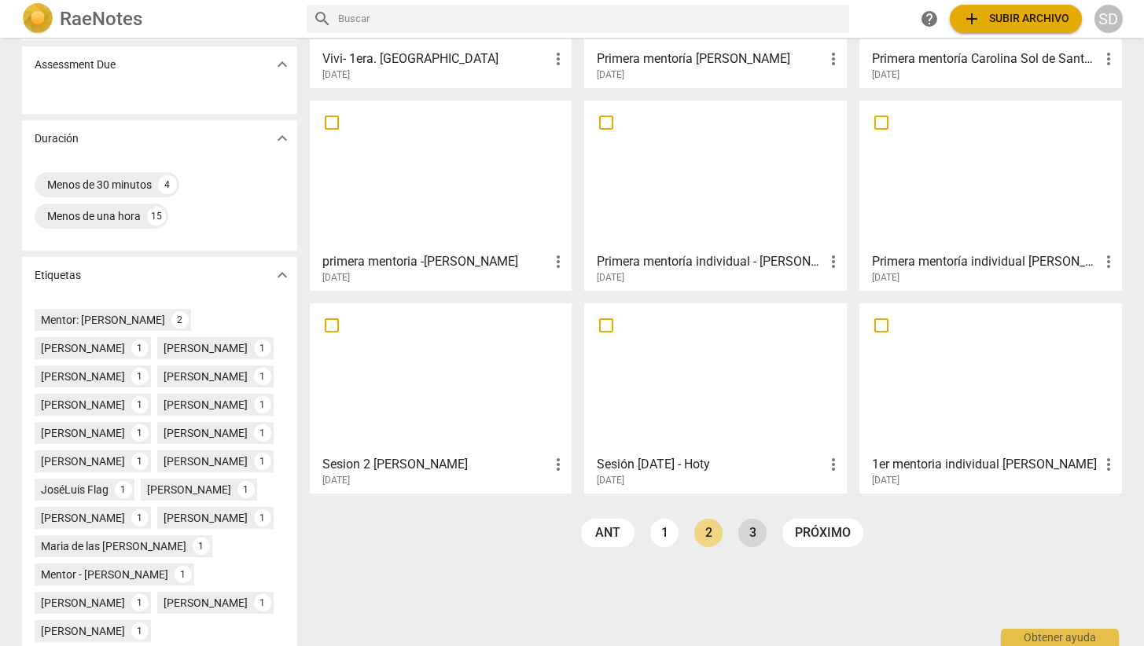
click at [744, 536] on link "3" at bounding box center [752, 533] width 28 height 28
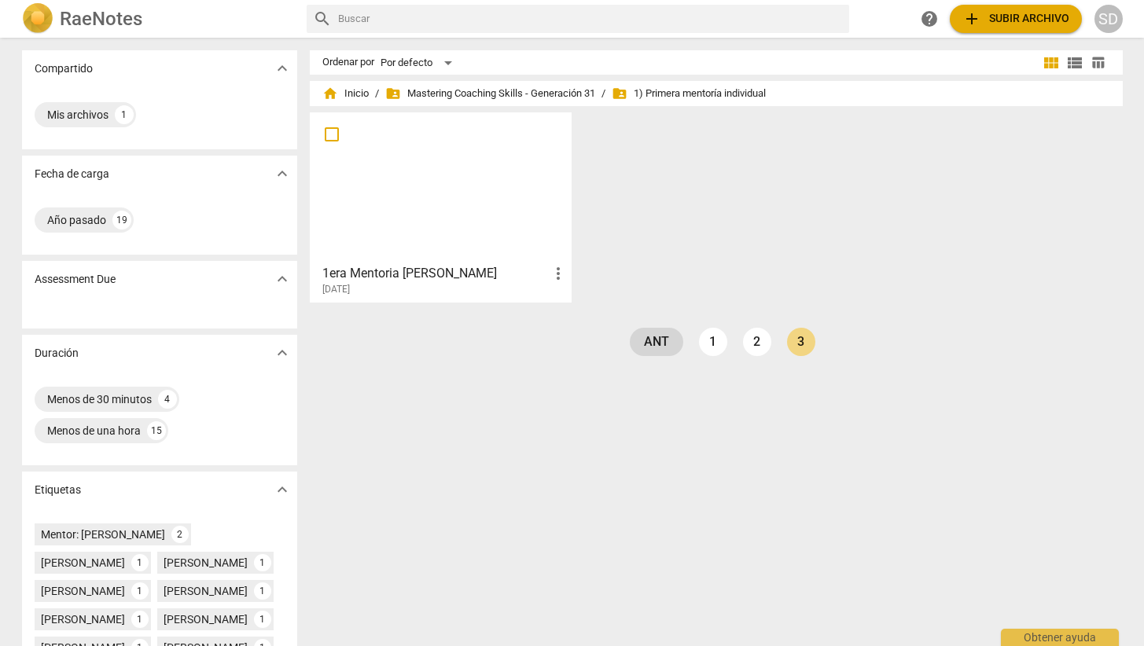
click at [653, 344] on link "ant" at bounding box center [656, 342] width 53 height 28
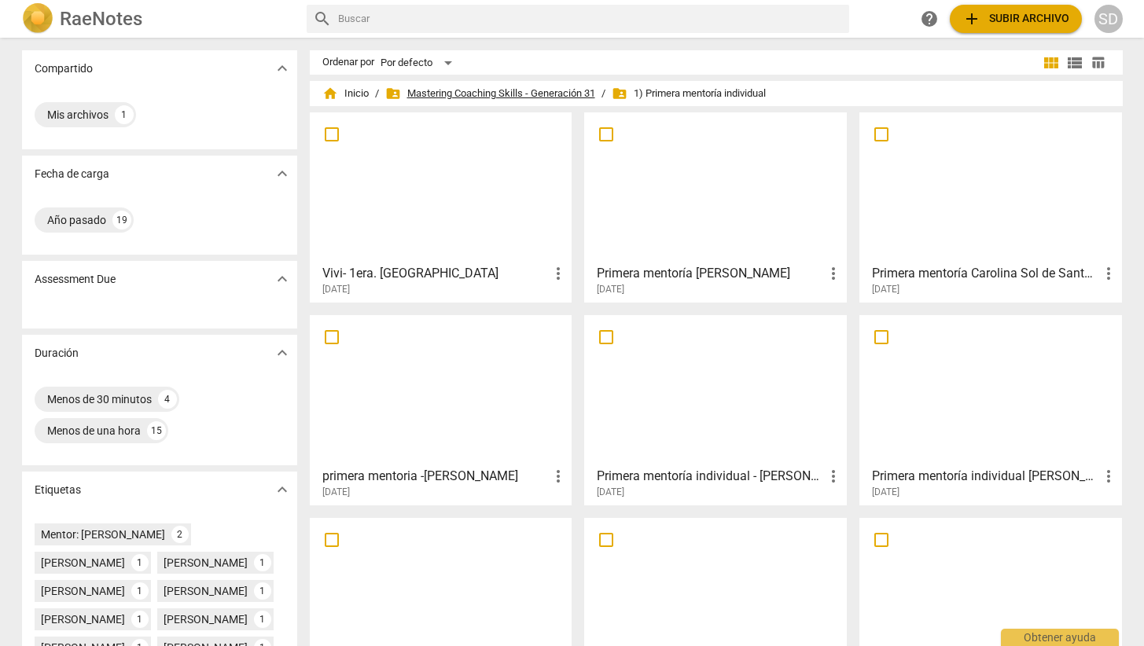
click at [571, 88] on span "folder_shared Mastering Coaching Skills - Generación 31" at bounding box center [490, 94] width 210 height 16
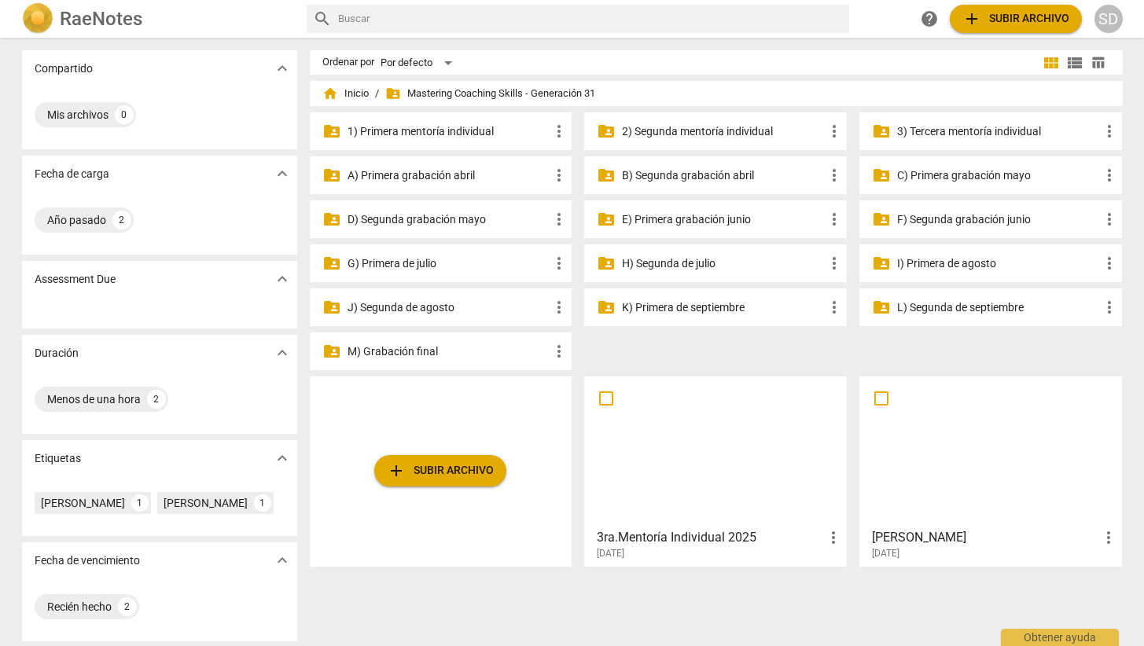
click at [739, 127] on p "2) Segunda mentoría individual" at bounding box center [723, 131] width 203 height 17
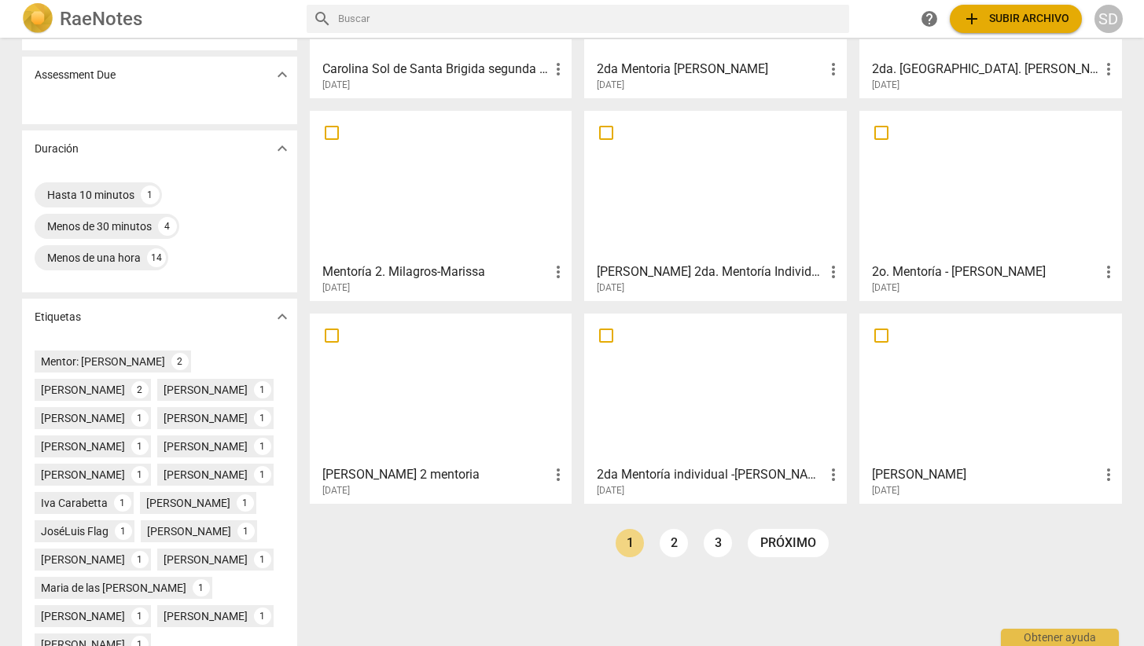
scroll to position [225, 0]
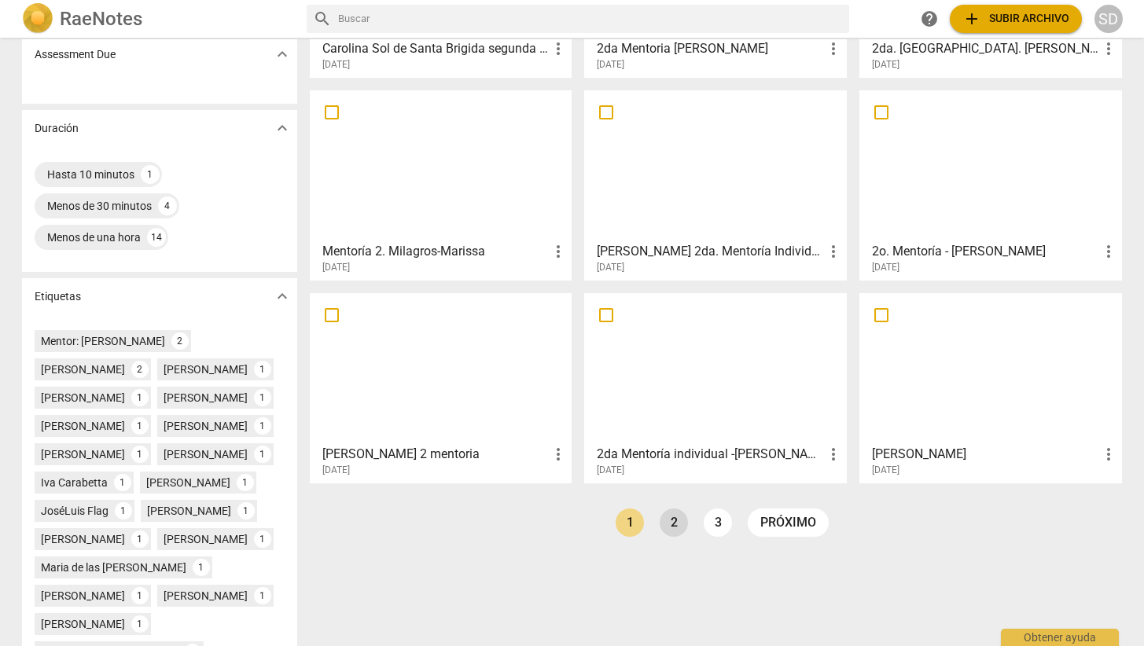
click at [671, 522] on link "2" at bounding box center [674, 523] width 28 height 28
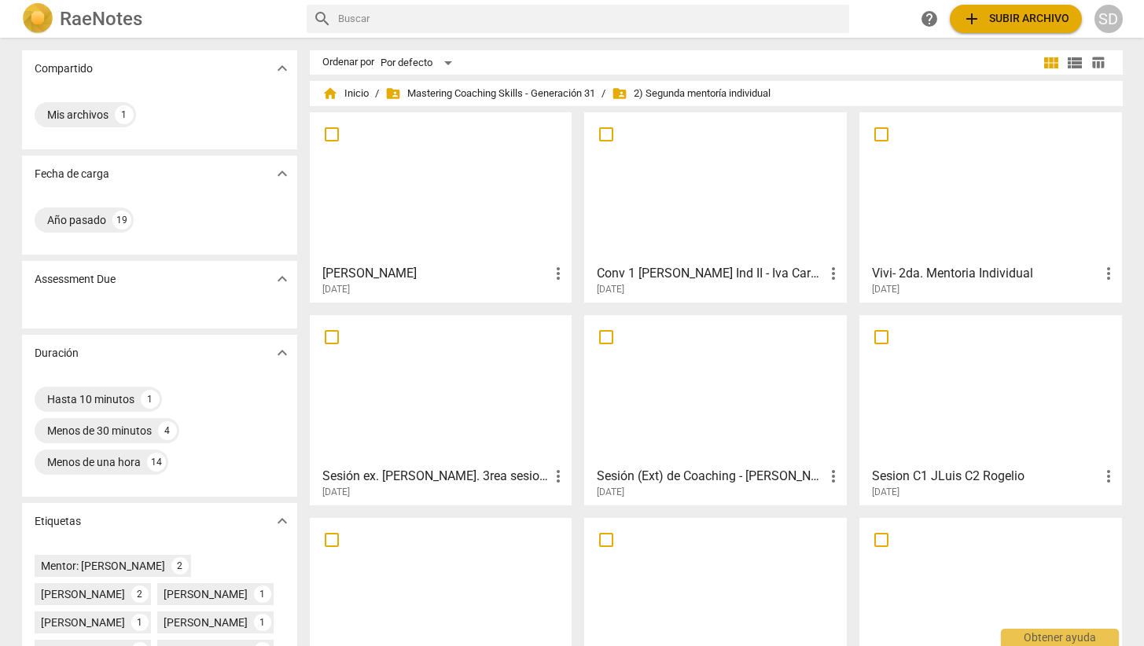
click at [666, 233] on div at bounding box center [716, 187] width 252 height 139
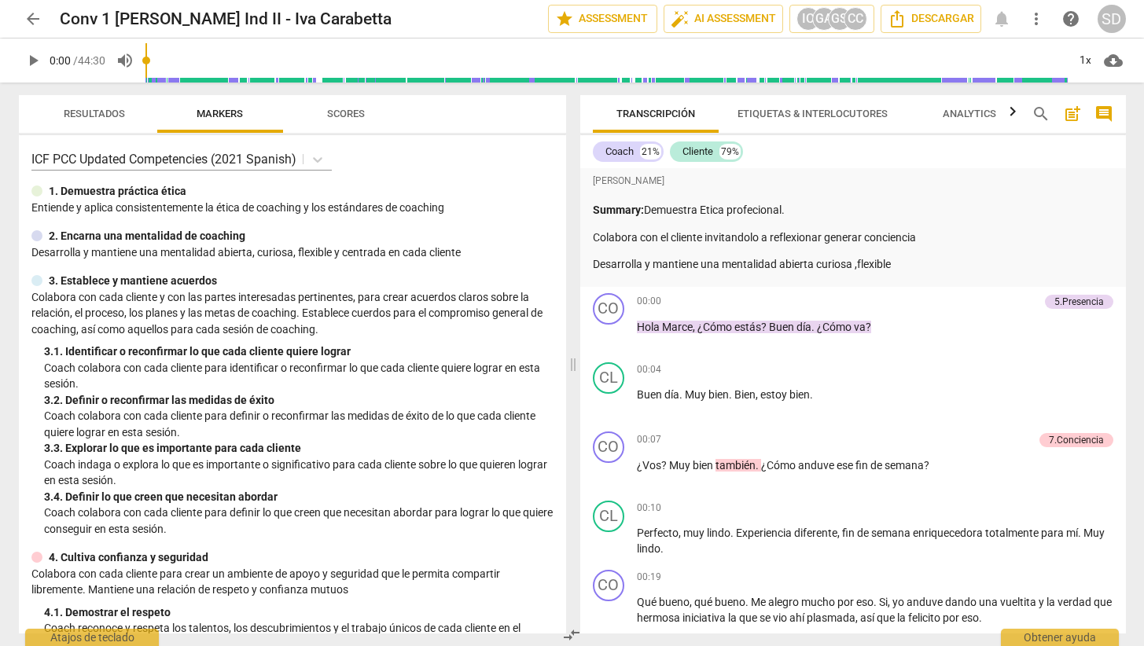
click at [34, 19] on span "arrow_back" at bounding box center [33, 18] width 19 height 19
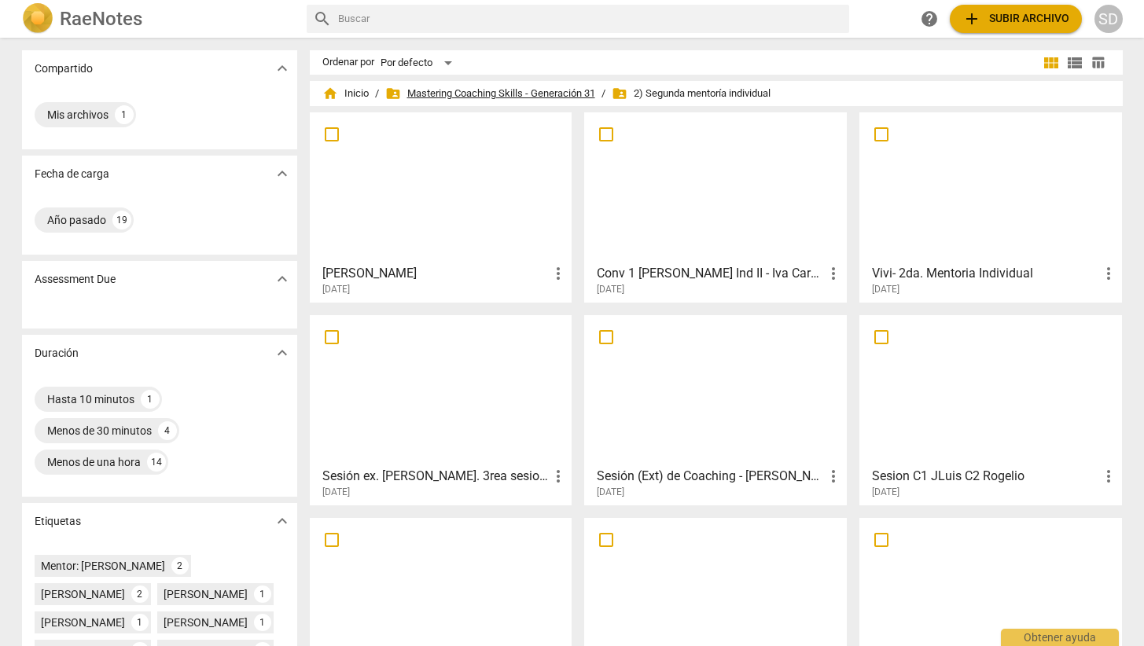
click at [556, 86] on span "folder_shared Mastering Coaching Skills - Generación 31" at bounding box center [490, 94] width 210 height 16
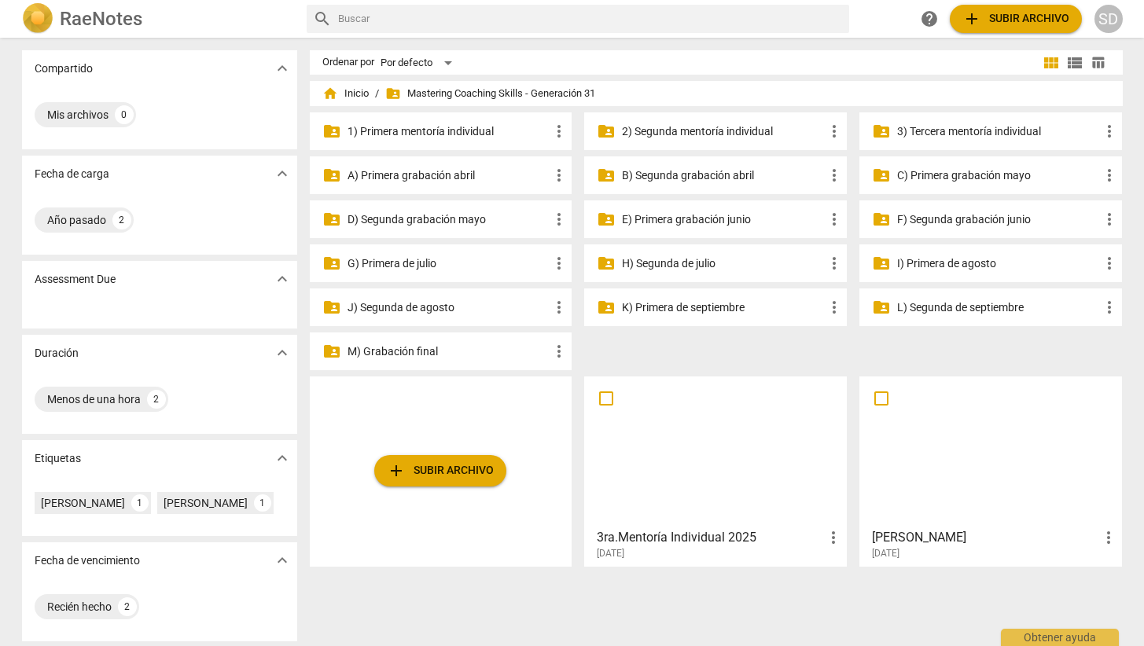
click at [421, 261] on p "G) Primera de julio" at bounding box center [448, 263] width 203 height 17
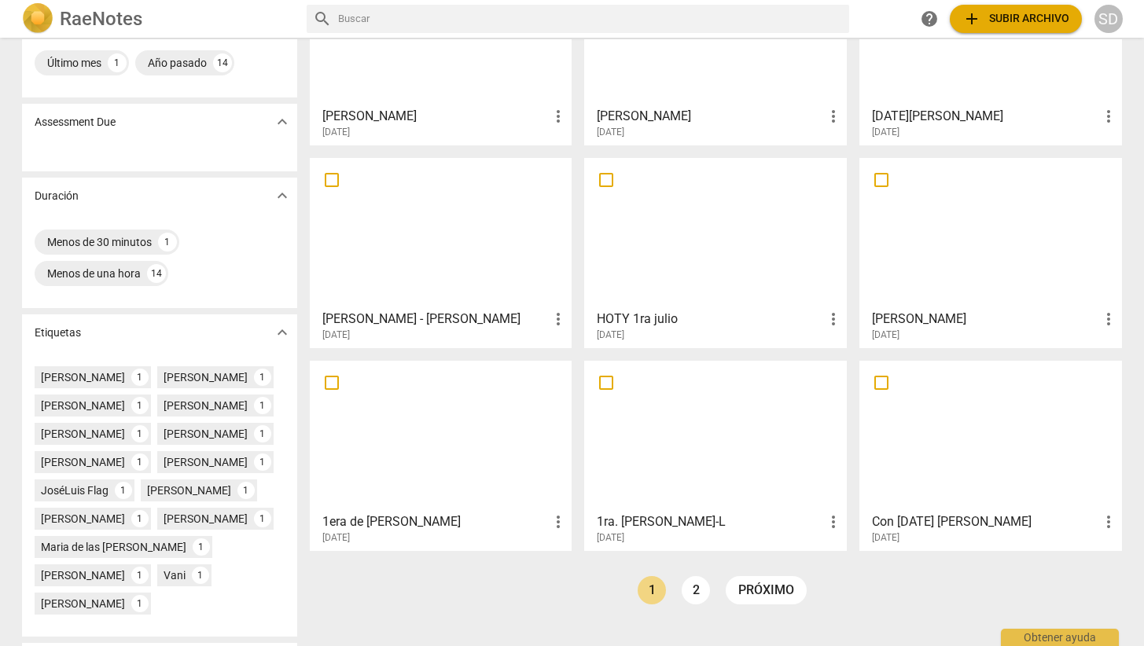
scroll to position [179, 0]
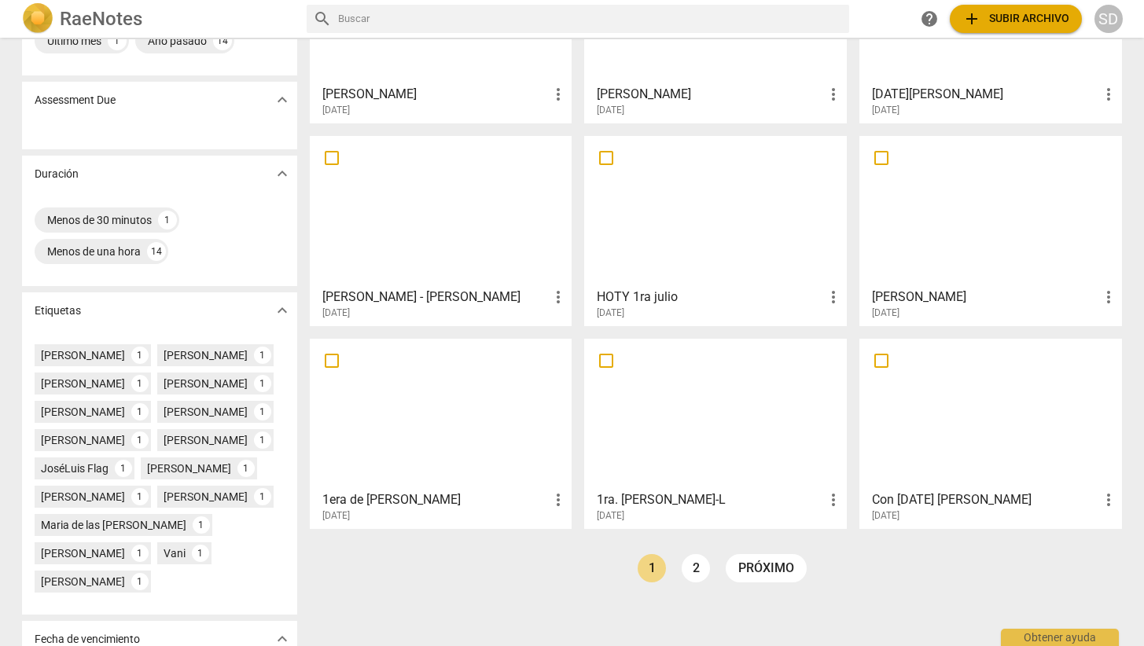
click at [960, 427] on div at bounding box center [991, 413] width 252 height 139
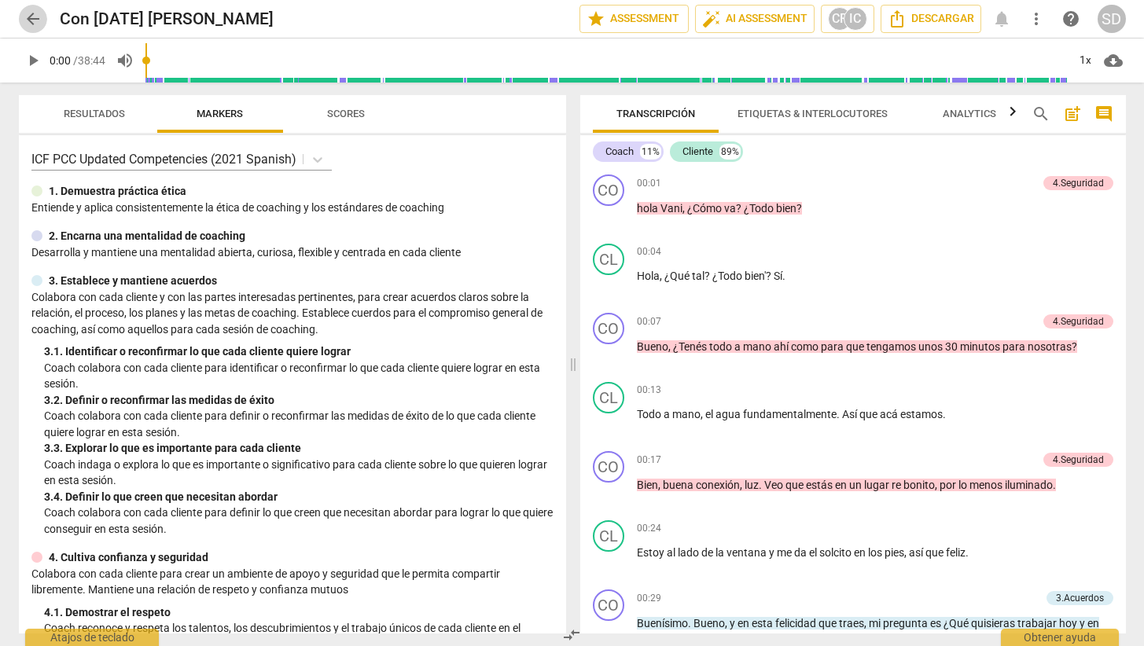
click at [28, 19] on span "arrow_back" at bounding box center [33, 18] width 19 height 19
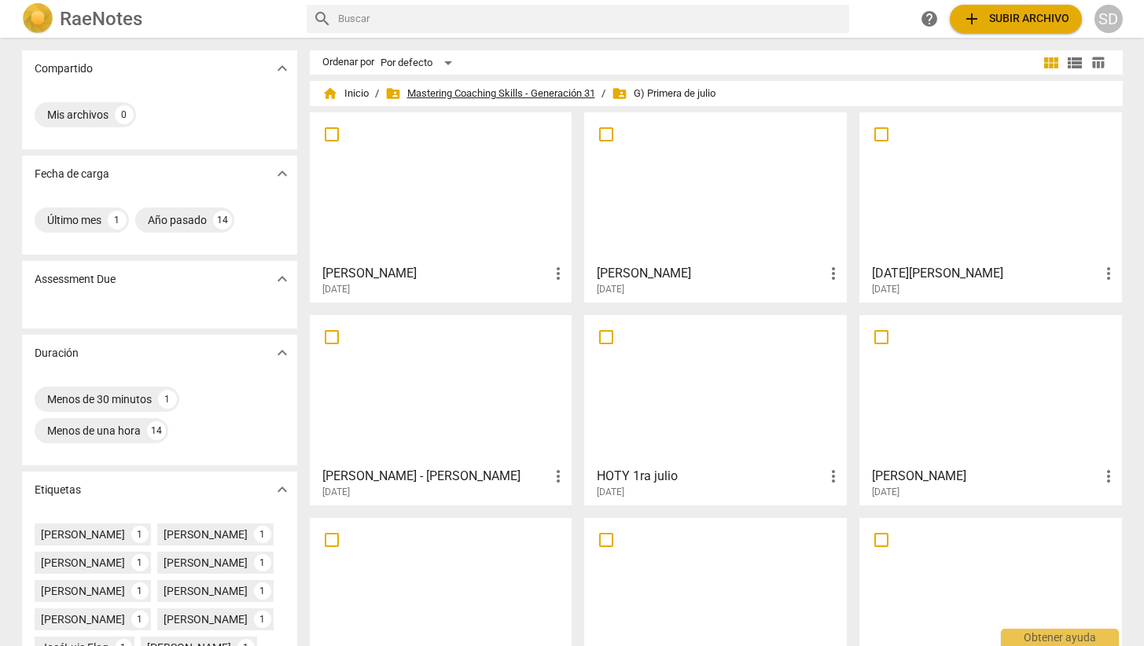
click at [469, 93] on span "folder_shared Mastering Coaching Skills - Generación 31" at bounding box center [490, 94] width 210 height 16
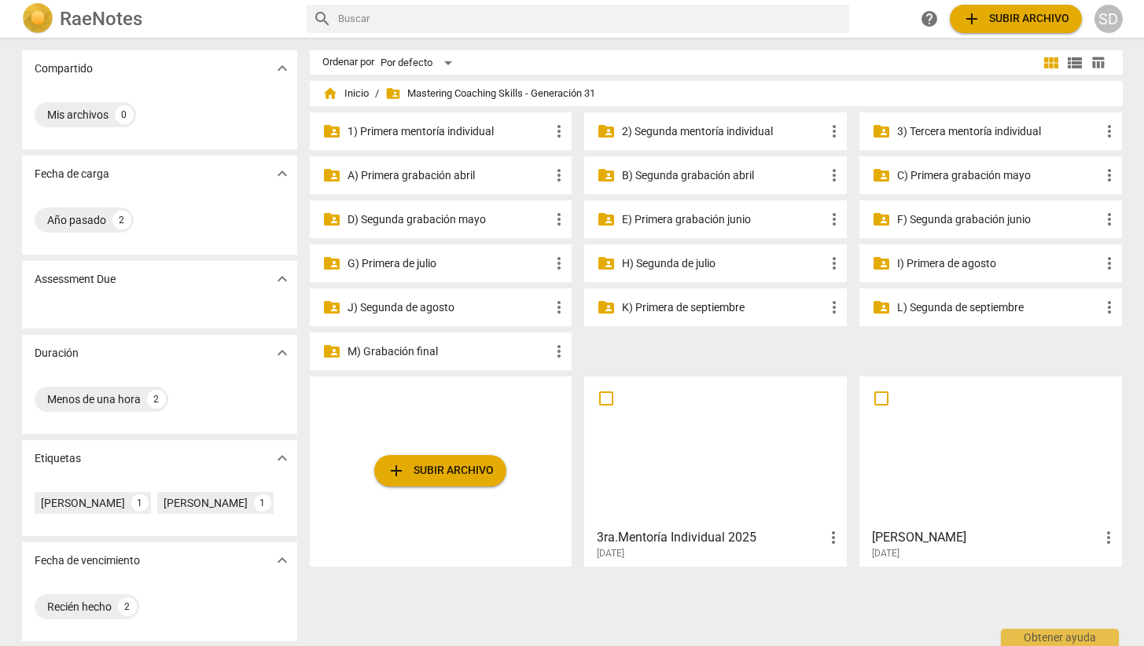
click at [684, 262] on p "H) Segunda de julio" at bounding box center [723, 263] width 203 height 17
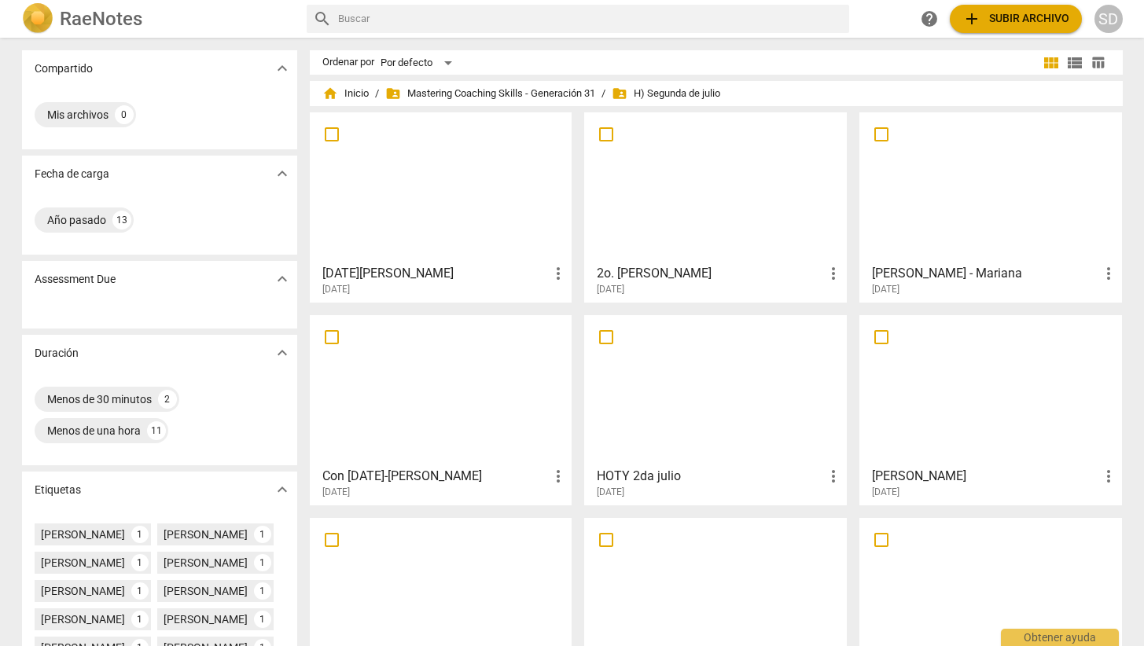
click at [458, 396] on div at bounding box center [441, 390] width 252 height 139
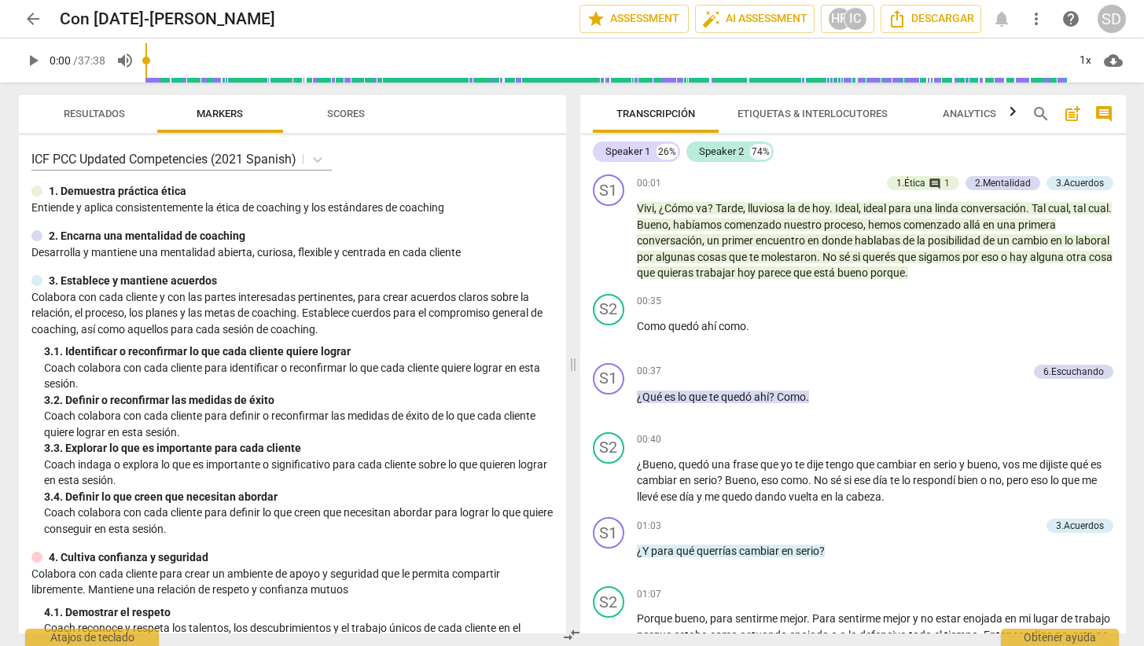
click at [32, 21] on span "arrow_back" at bounding box center [33, 18] width 19 height 19
